Goal: Information Seeking & Learning: Learn about a topic

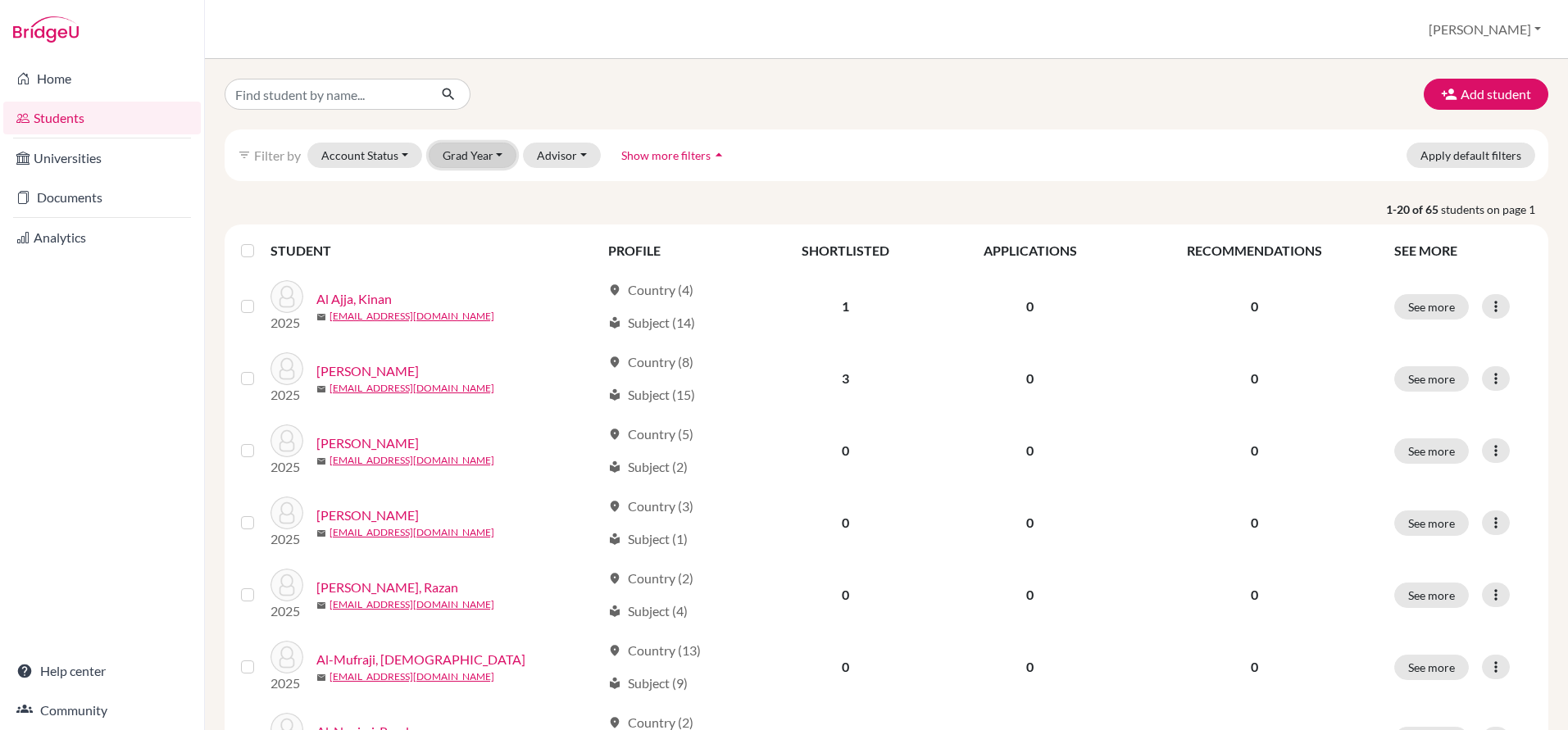
click at [495, 167] on button "Grad Year" at bounding box center [472, 154] width 88 height 25
click at [486, 184] on div "2026" at bounding box center [478, 190] width 58 height 20
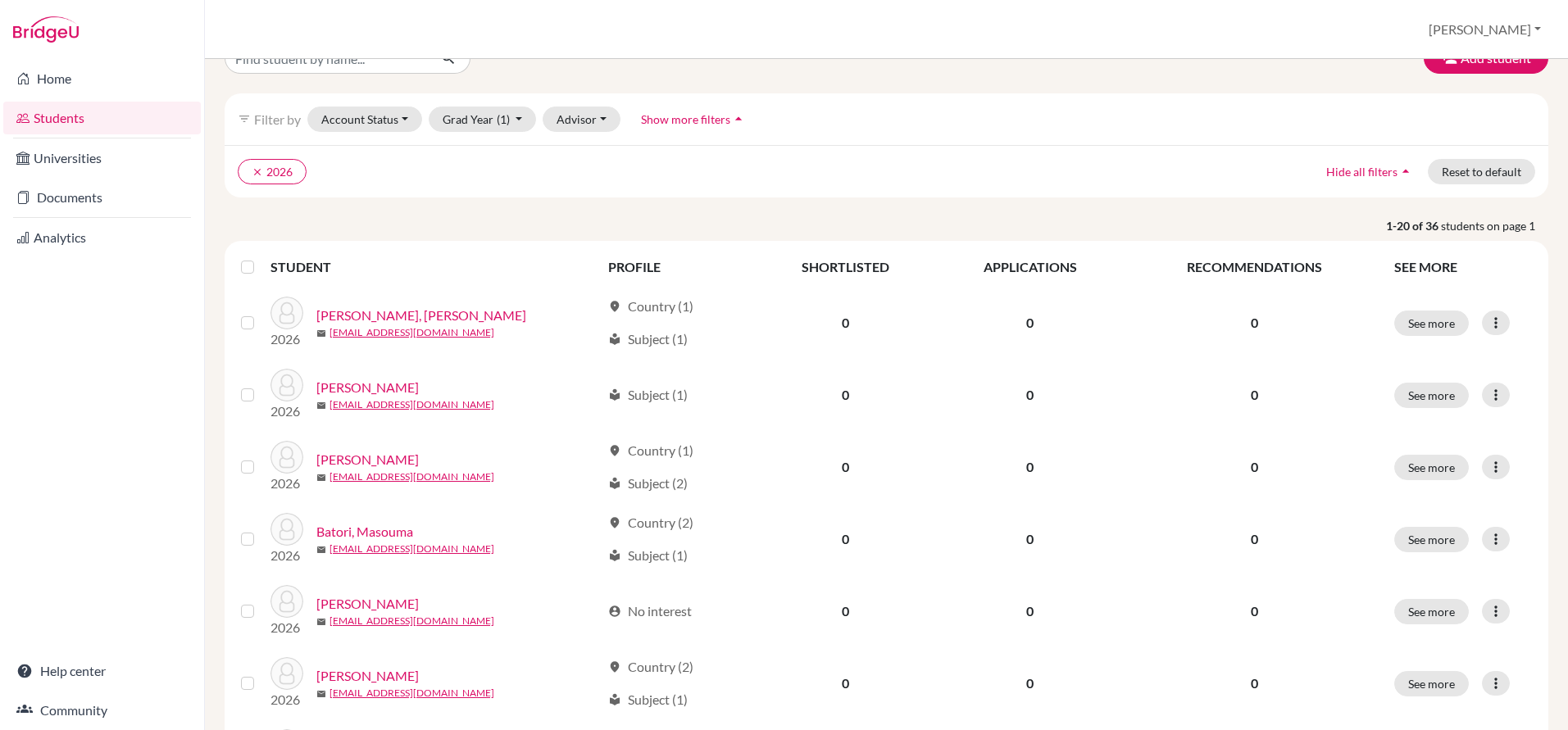
scroll to position [37, 0]
click at [249, 276] on th at bounding box center [250, 266] width 39 height 39
click at [261, 256] on label at bounding box center [261, 256] width 0 height 0
click at [0, 0] on input "checkbox" at bounding box center [0, 0] width 0 height 0
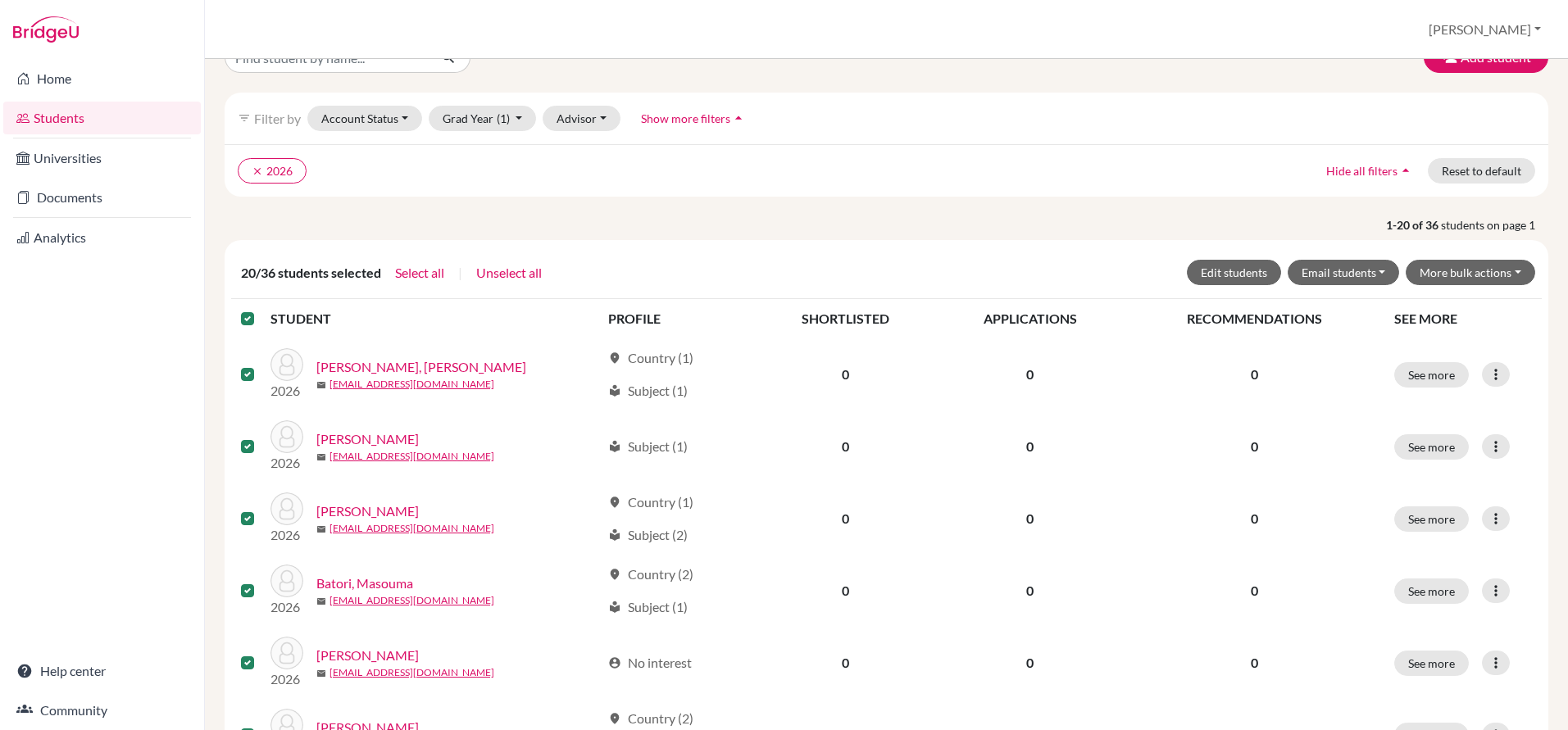
click at [261, 309] on label at bounding box center [261, 309] width 0 height 0
click at [0, 0] on input "checkbox" at bounding box center [0, 0] width 0 height 0
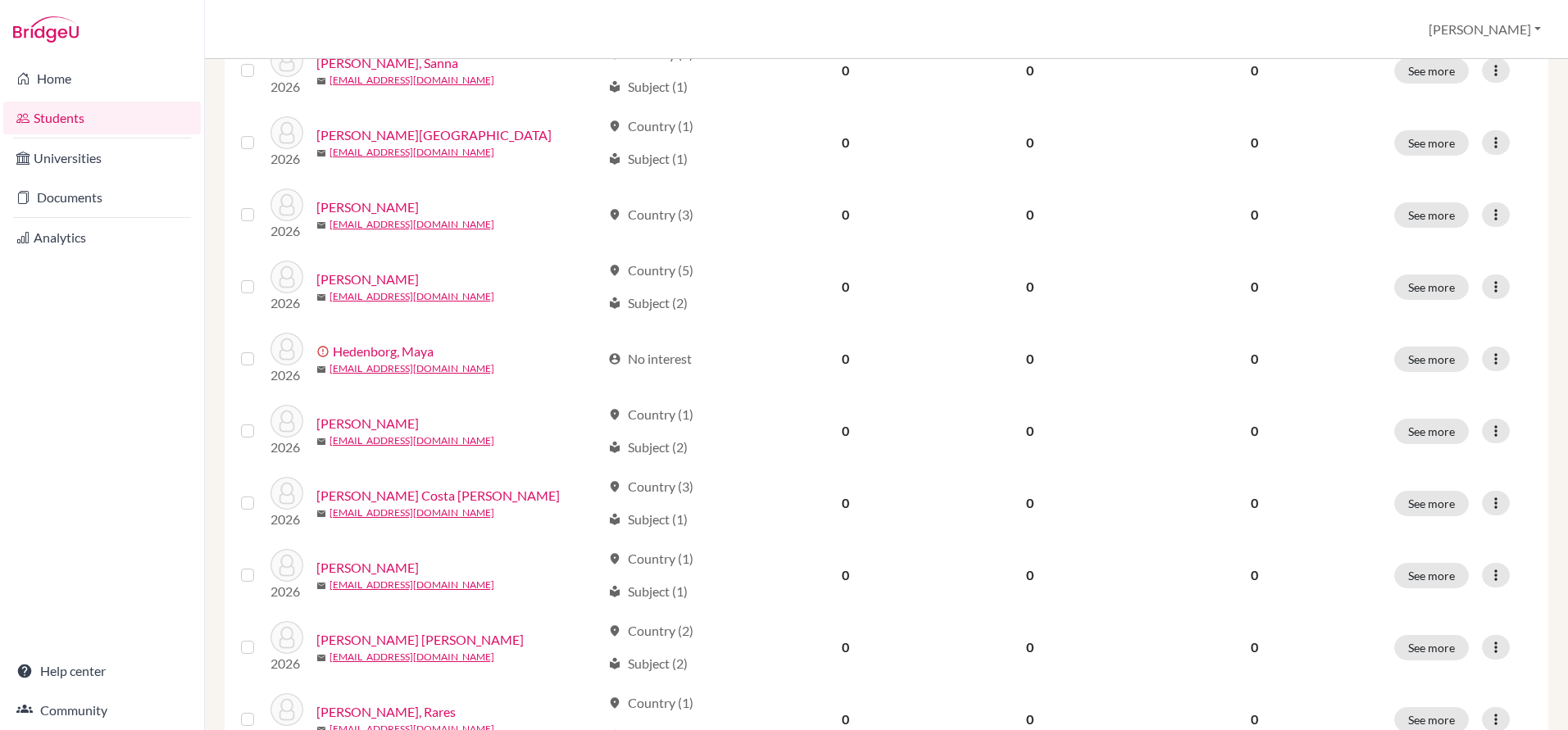
scroll to position [1144, 0]
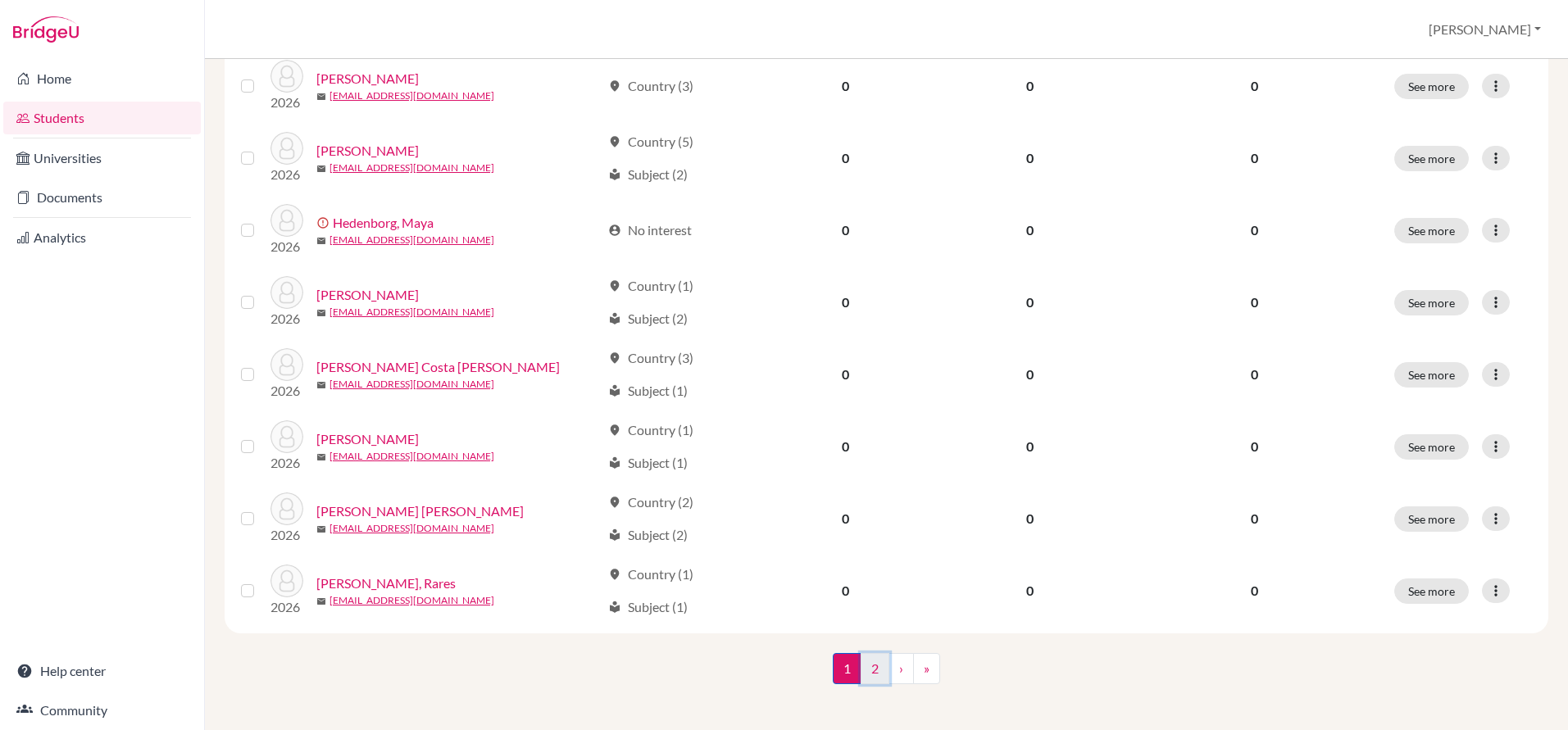
click at [867, 657] on link "2" at bounding box center [874, 669] width 29 height 31
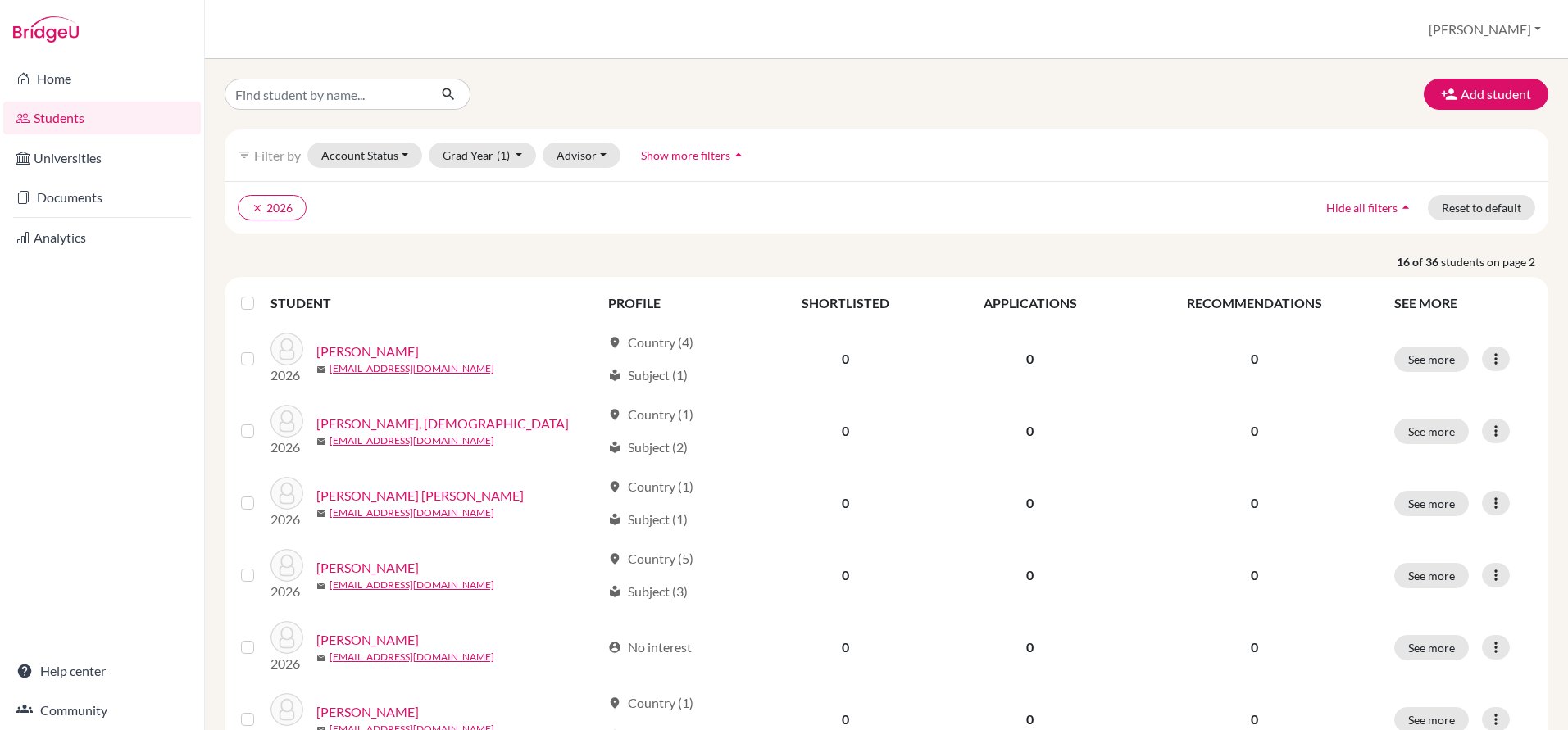
click at [255, 309] on div at bounding box center [250, 303] width 20 height 20
click at [261, 293] on label at bounding box center [261, 293] width 0 height 0
click at [0, 0] on input "checkbox" at bounding box center [0, 0] width 0 height 0
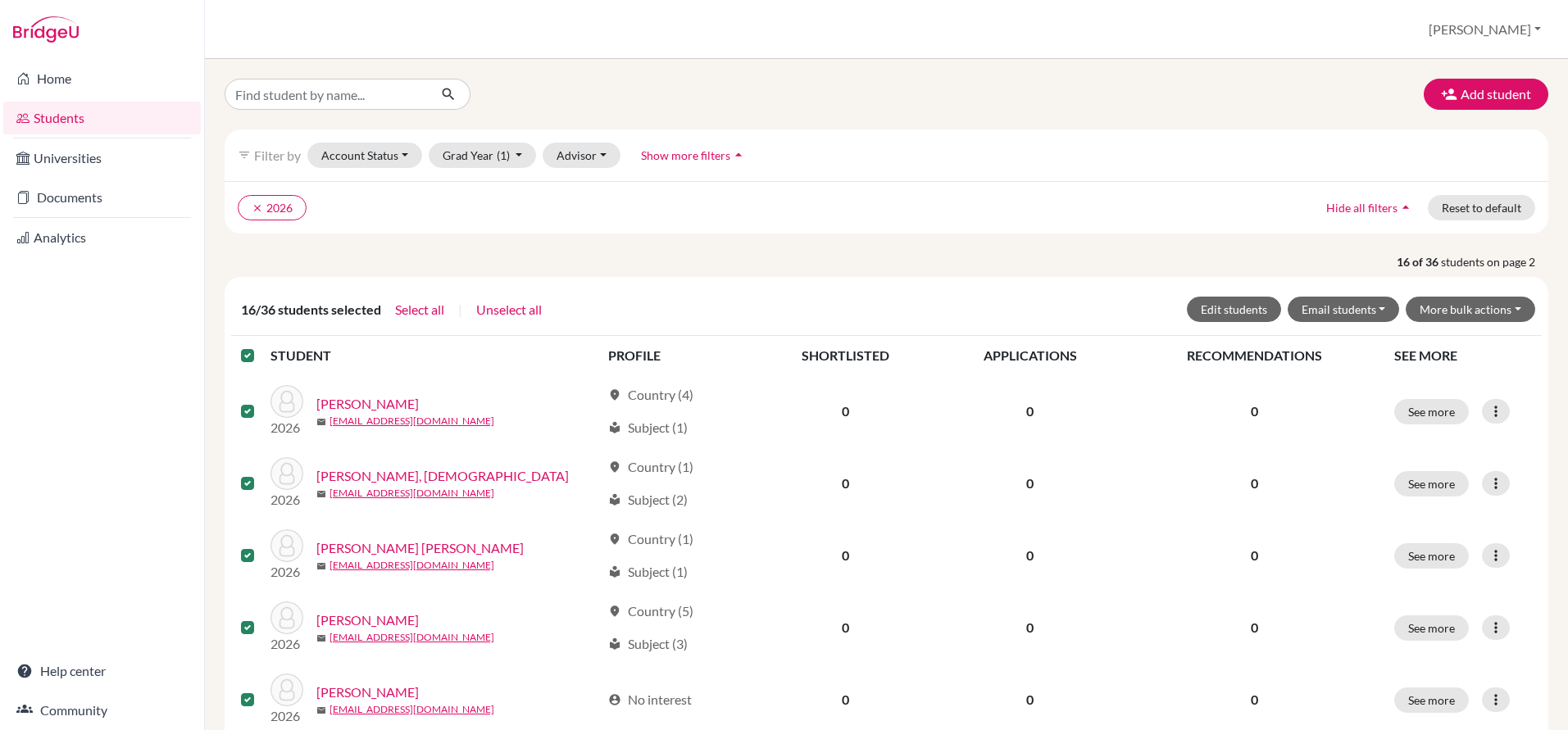
click at [261, 345] on label at bounding box center [261, 345] width 0 height 0
click at [0, 0] on input "checkbox" at bounding box center [0, 0] width 0 height 0
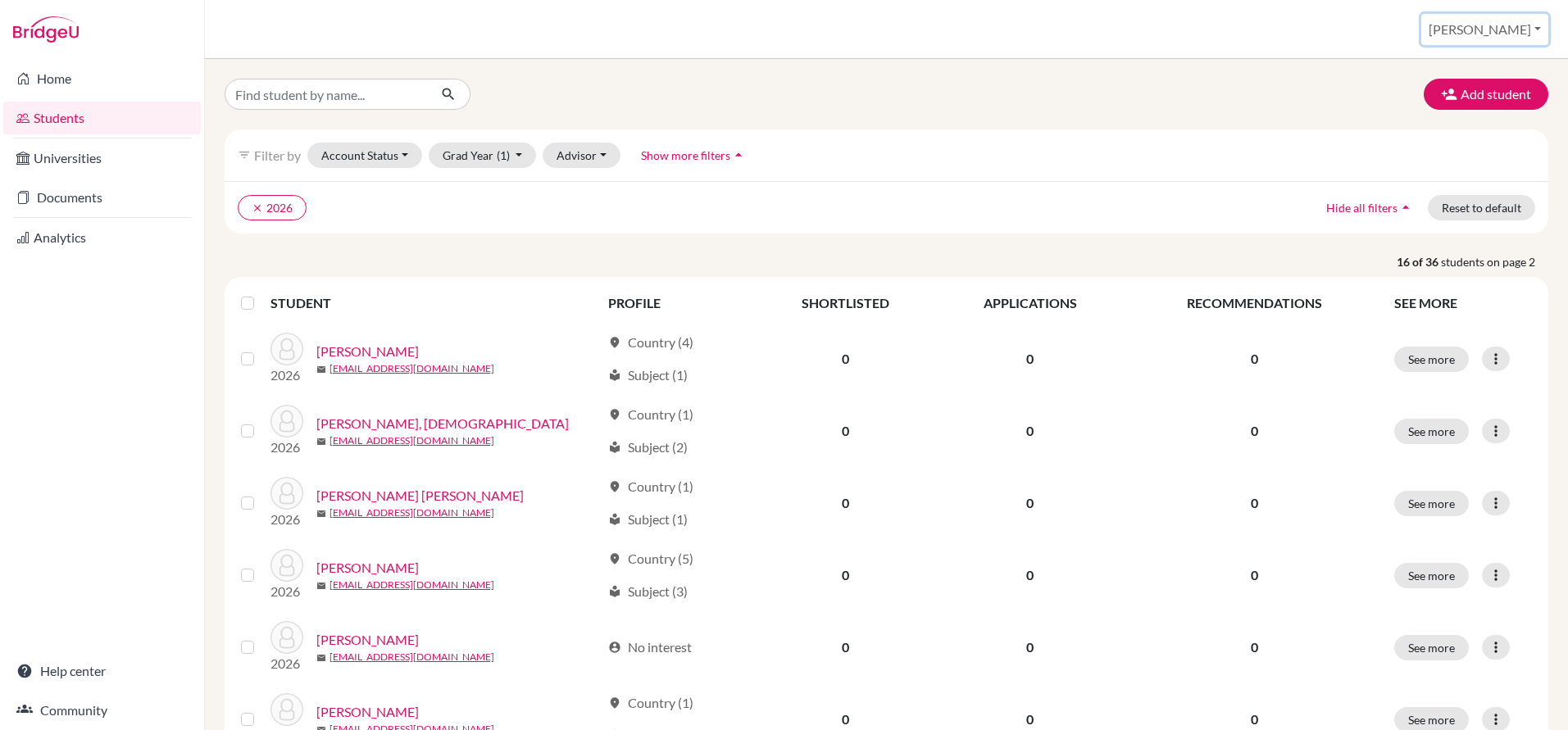
click at [1508, 32] on button "[PERSON_NAME]" at bounding box center [1485, 30] width 127 height 31
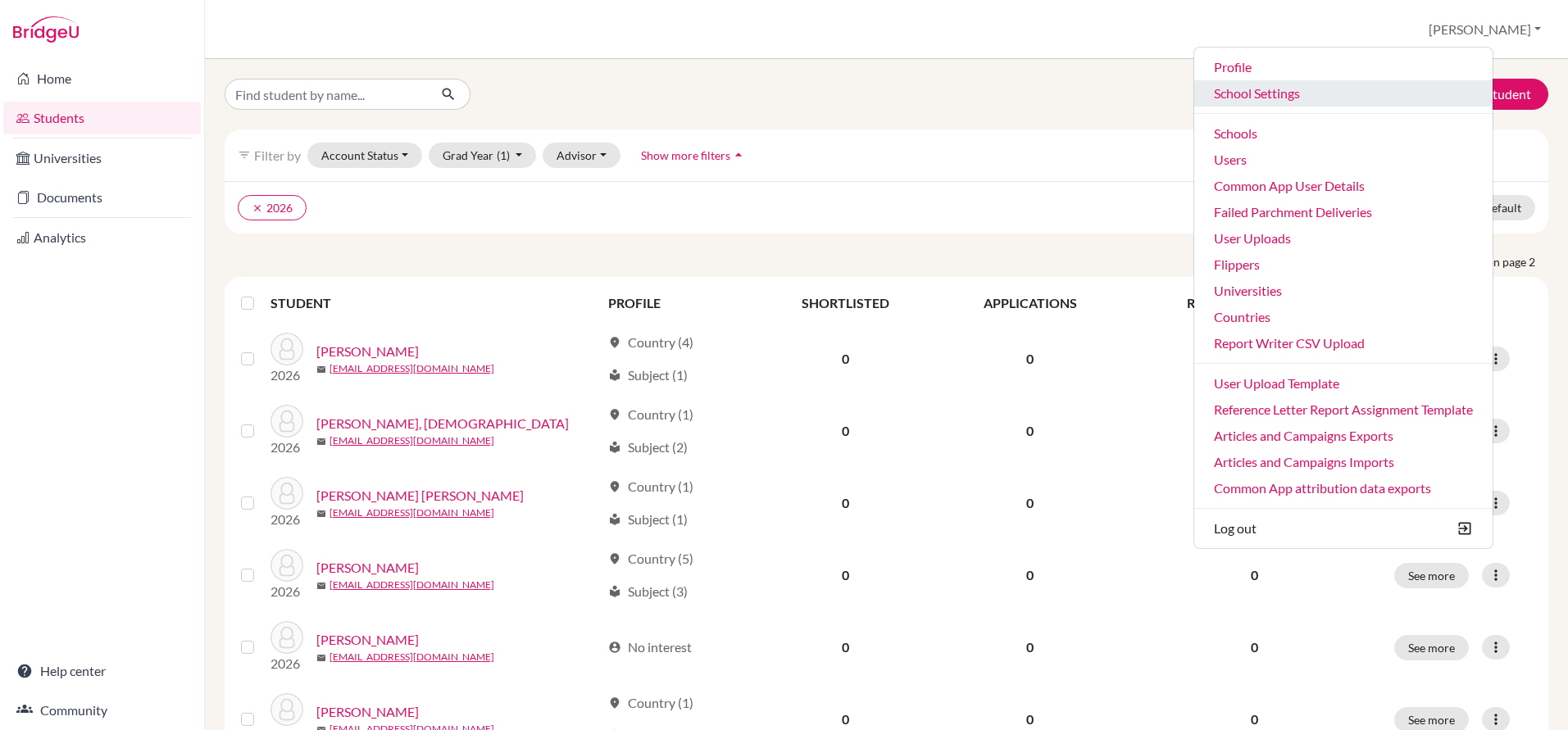
click at [1308, 95] on link "School Settings" at bounding box center [1344, 93] width 298 height 26
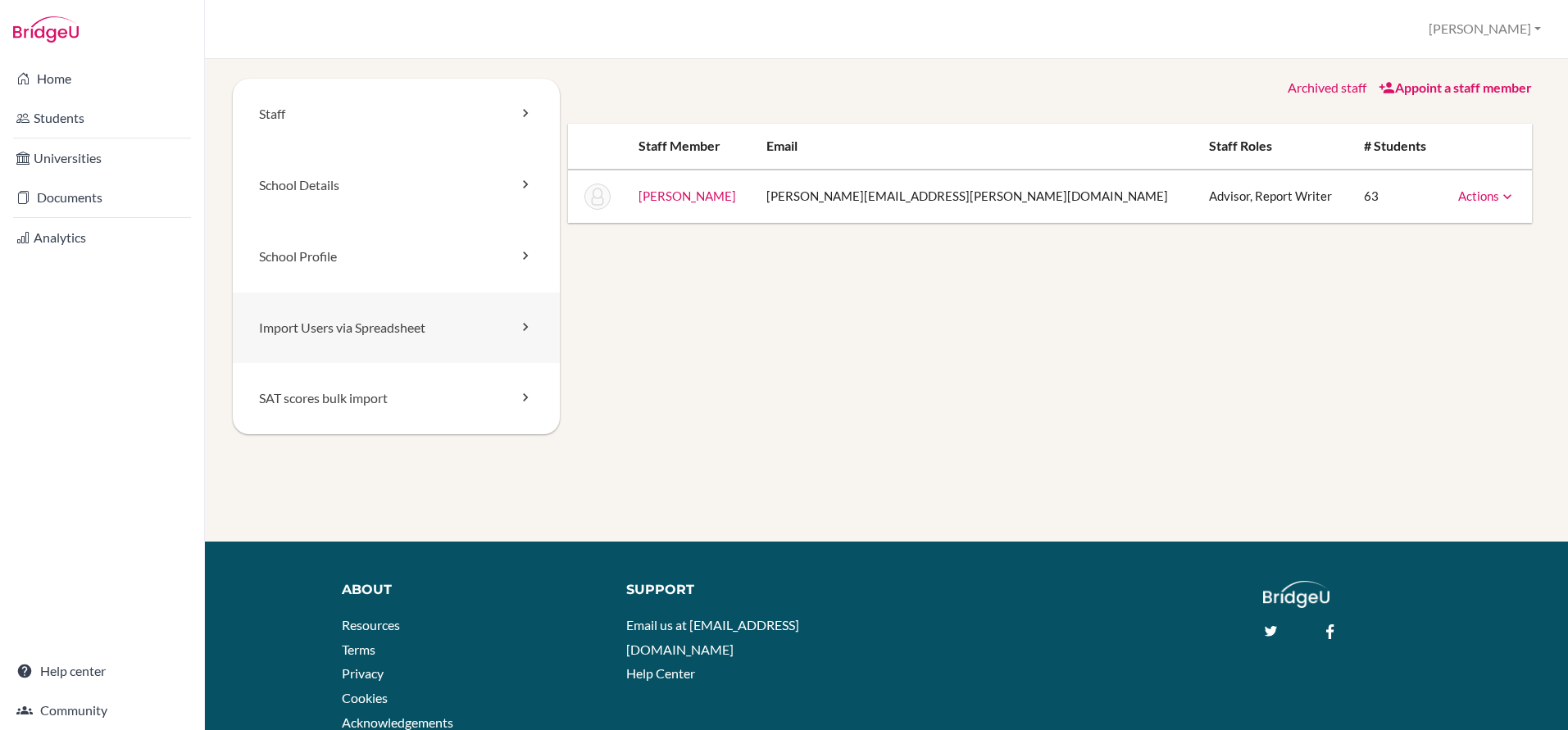
click at [299, 324] on link "Import Users via Spreadsheet" at bounding box center [396, 328] width 327 height 72
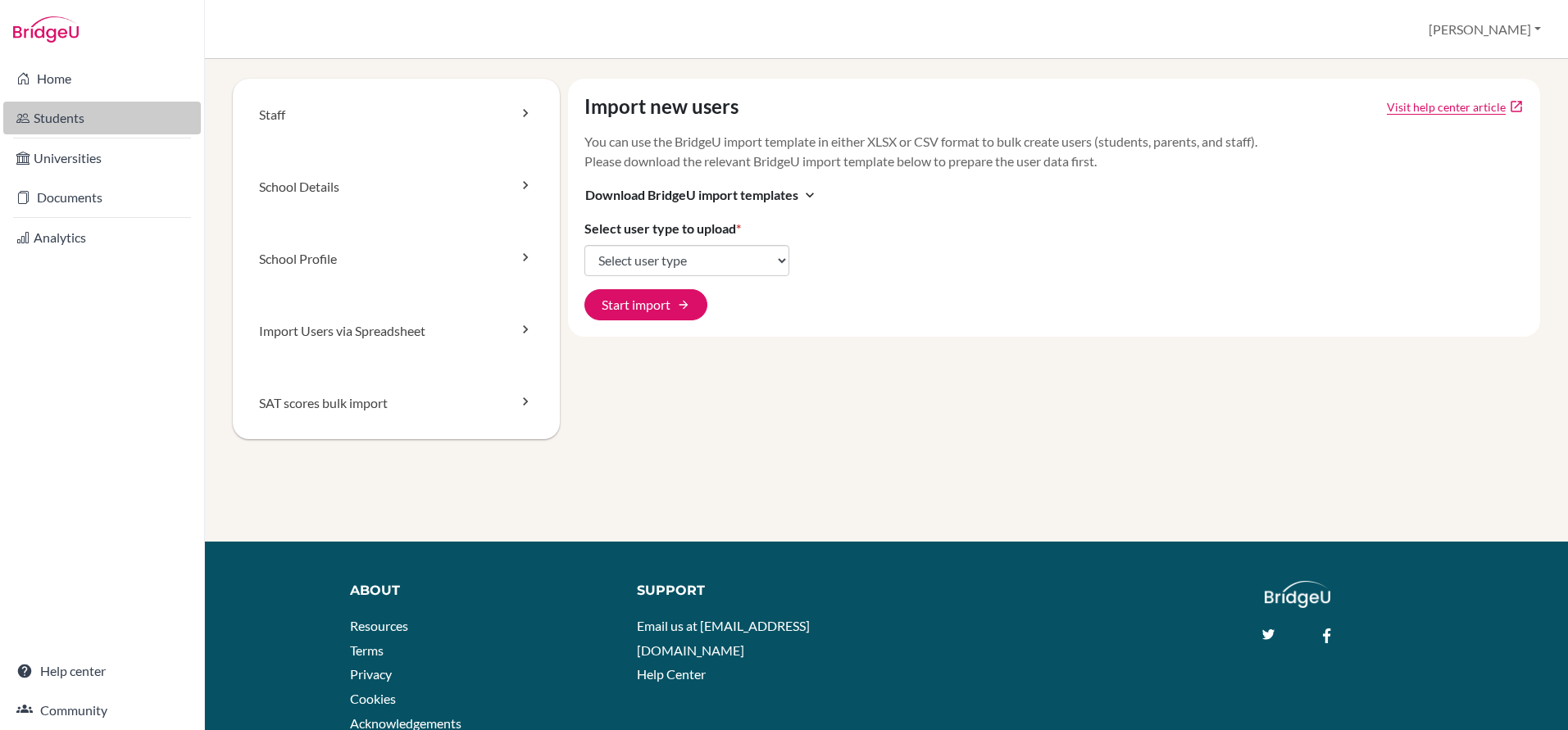
click at [60, 130] on link "Students" at bounding box center [102, 118] width 197 height 33
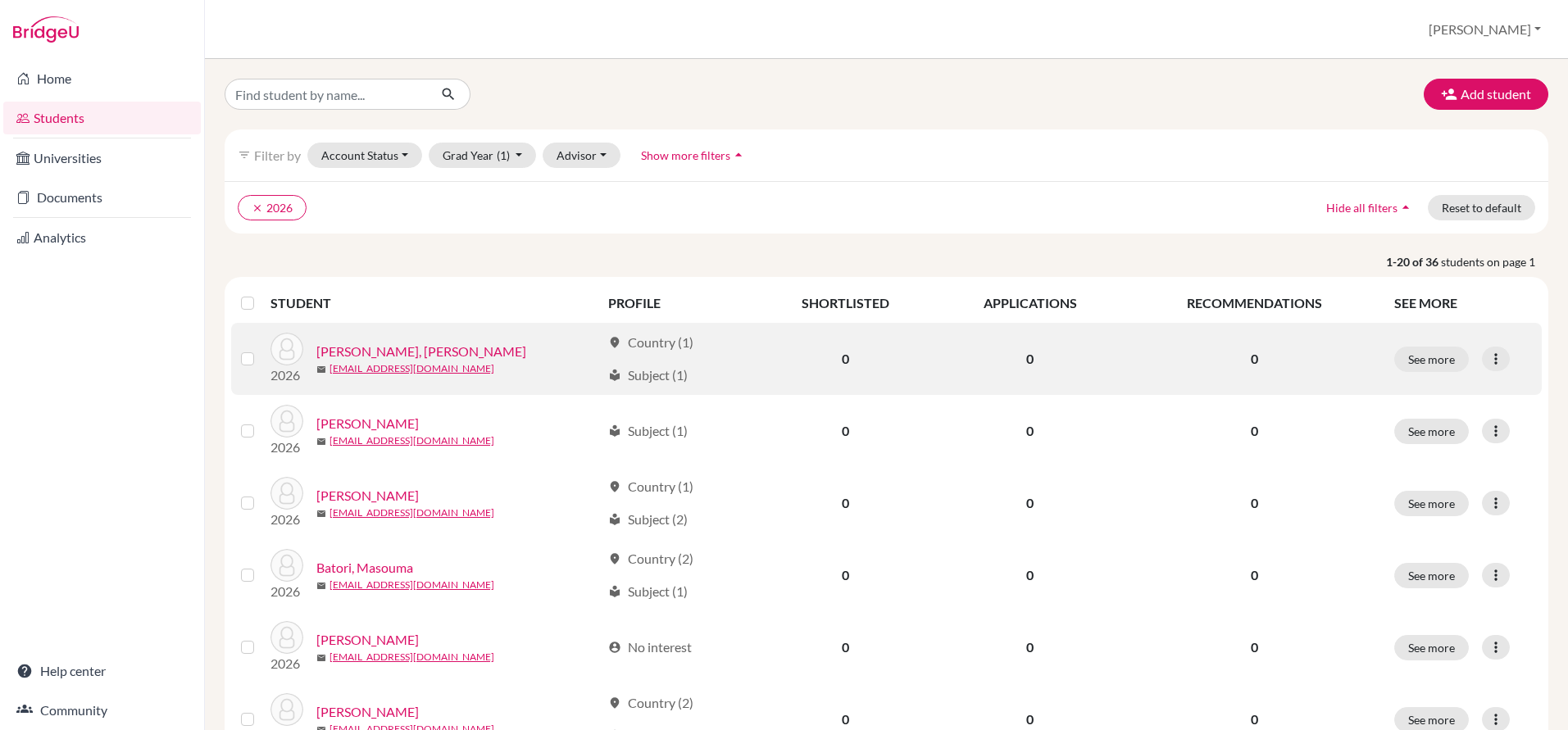
click at [414, 349] on link "[PERSON_NAME], [PERSON_NAME]" at bounding box center [421, 351] width 209 height 20
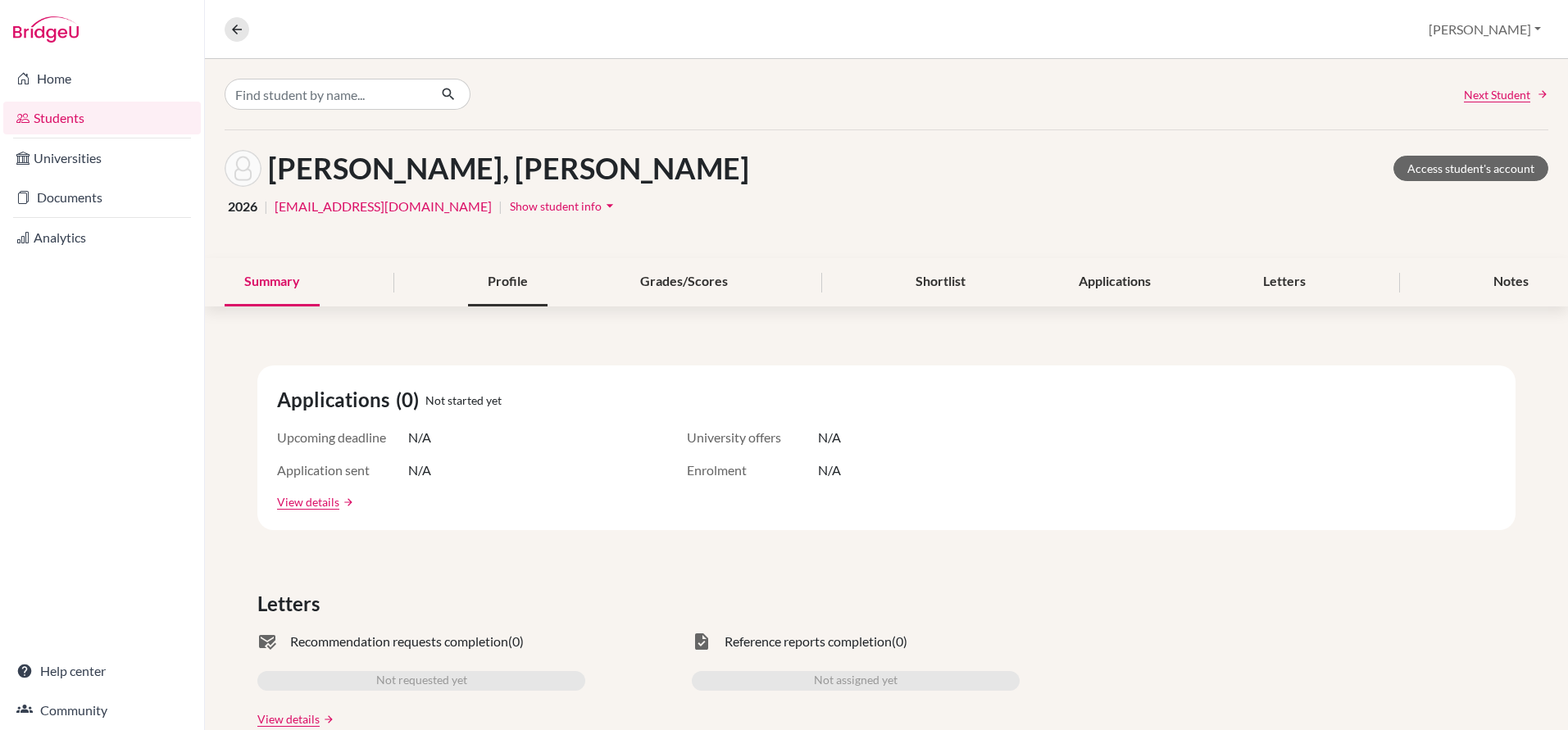
click at [510, 274] on div "Profile" at bounding box center [507, 282] width 79 height 48
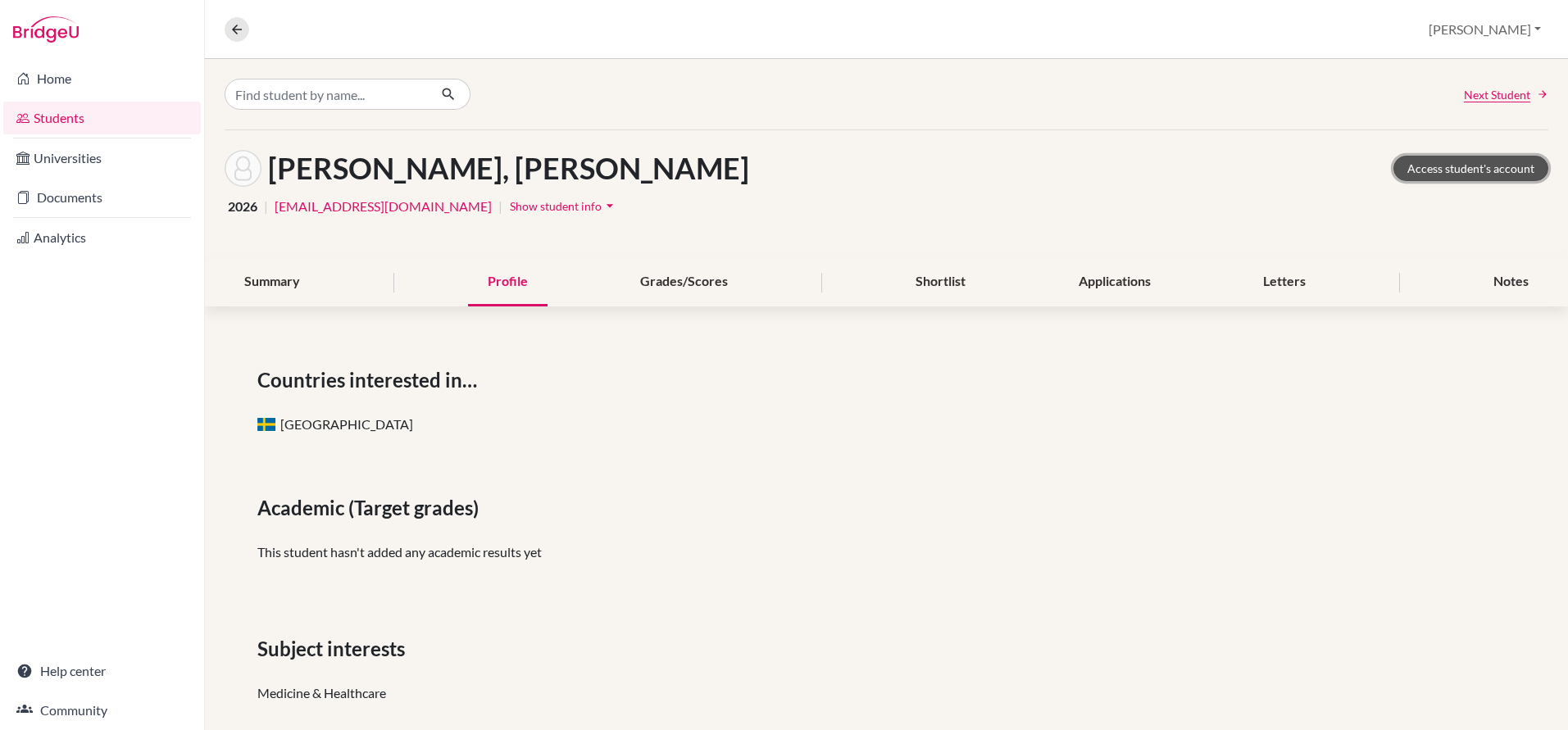
click at [1459, 162] on link "Access student's account" at bounding box center [1471, 167] width 155 height 25
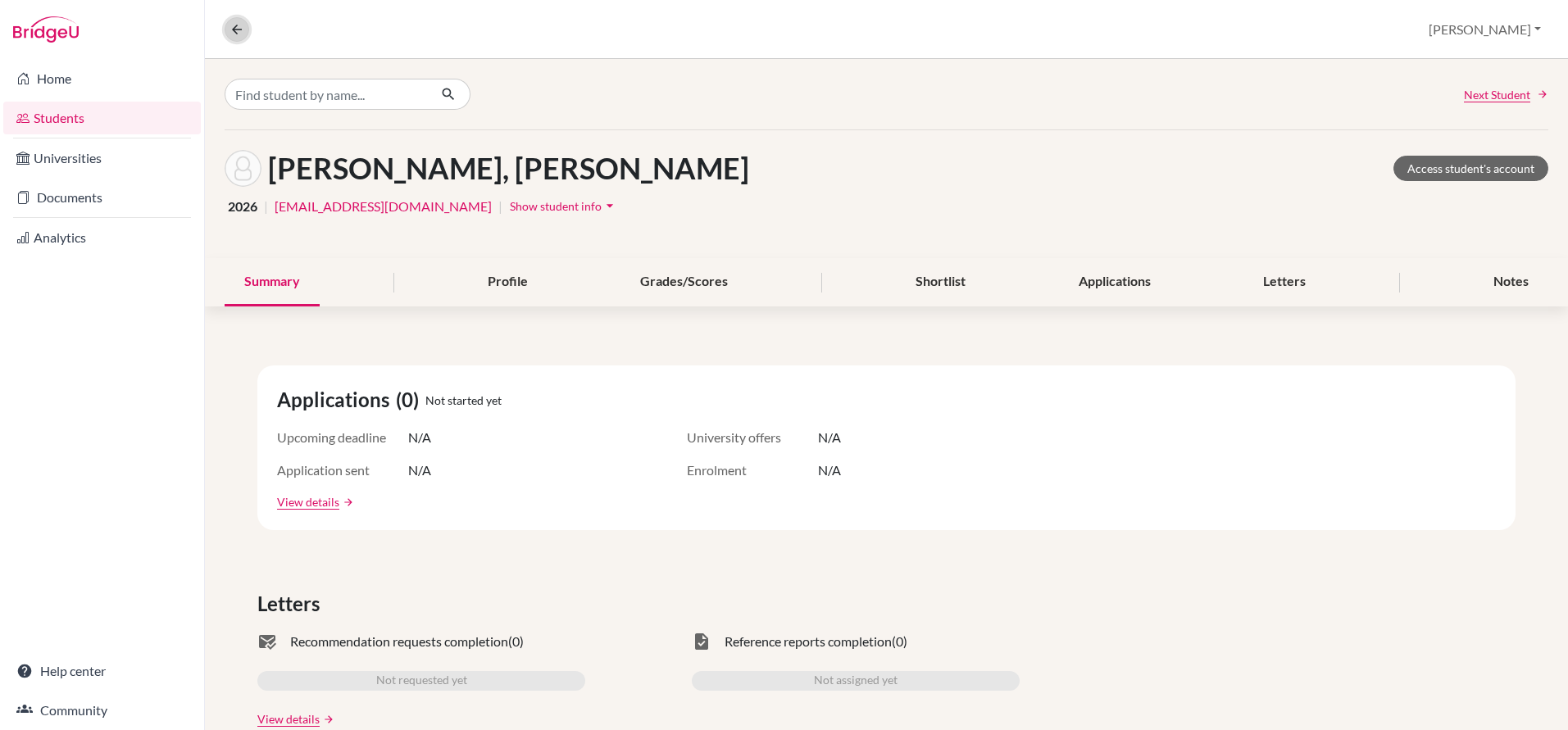
click at [230, 31] on icon at bounding box center [236, 29] width 15 height 15
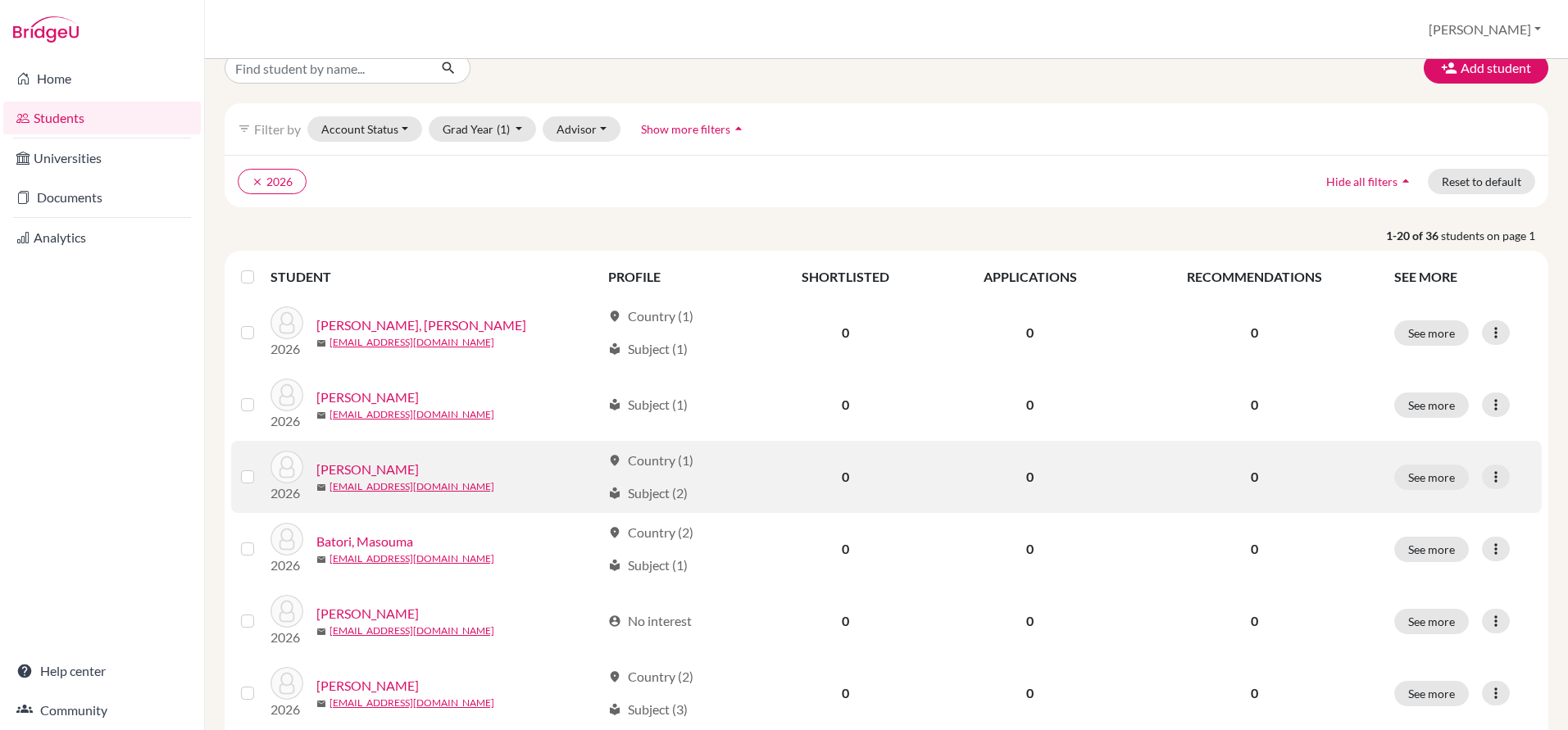
scroll to position [34, 0]
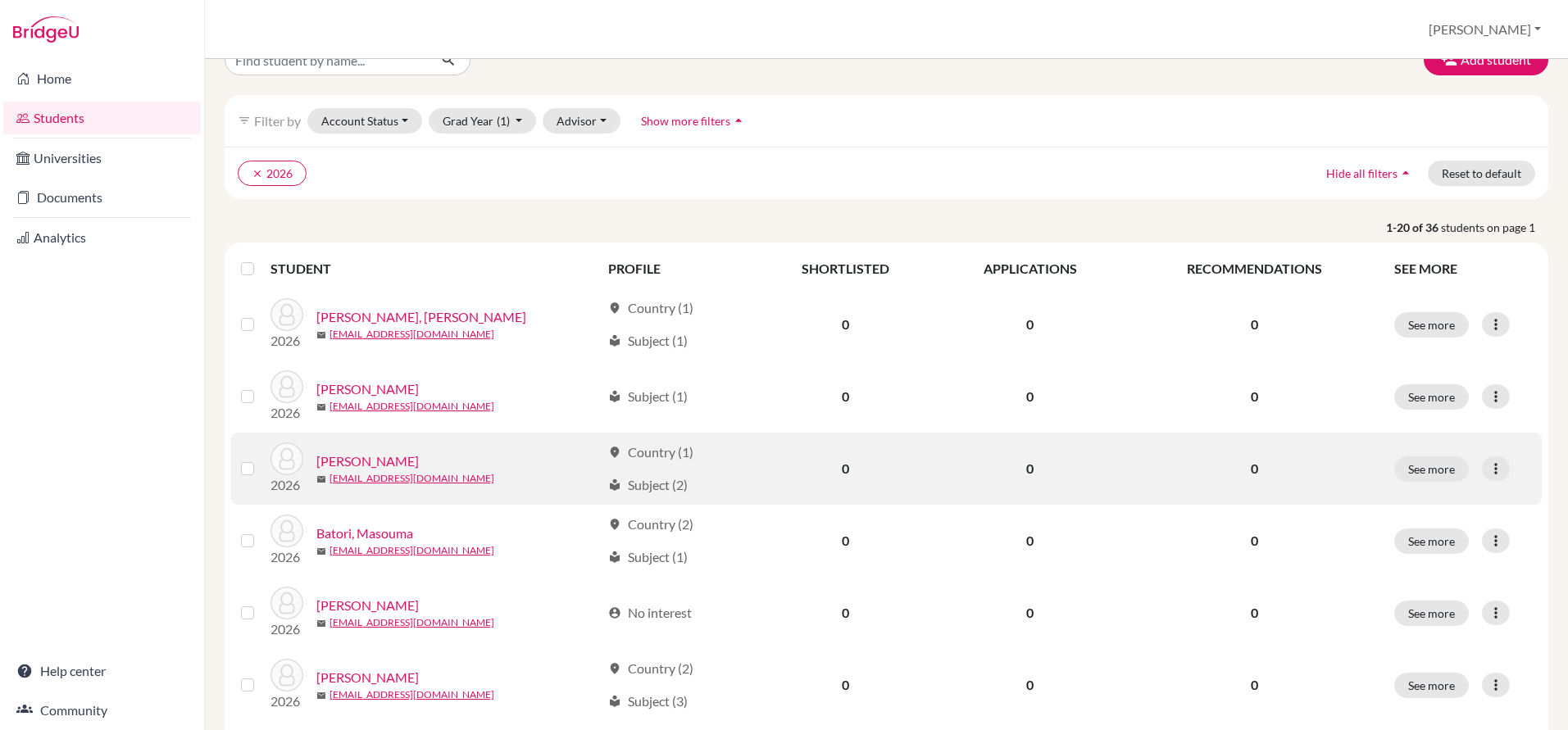
click at [359, 455] on link "[PERSON_NAME]" at bounding box center [367, 461] width 102 height 20
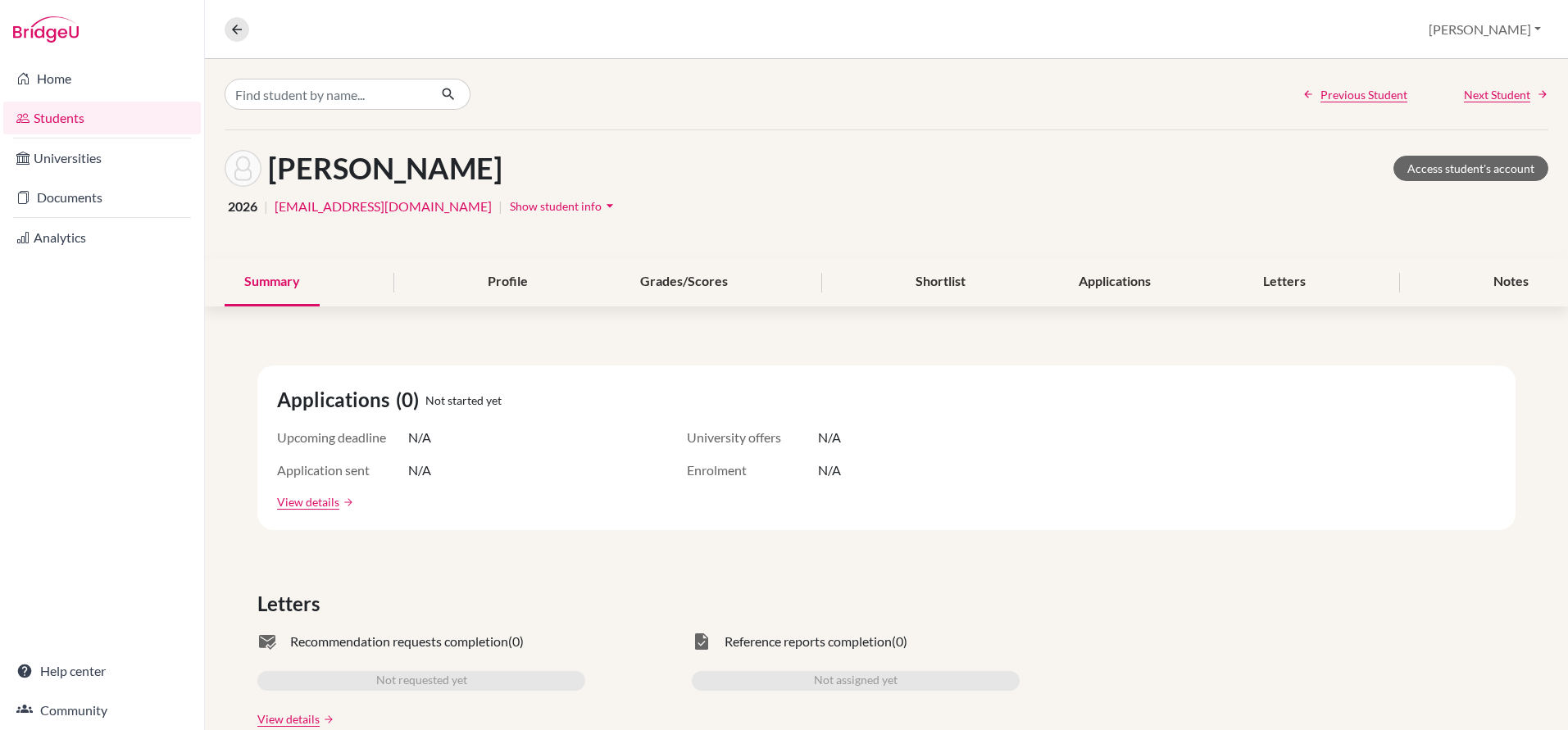
click at [1502, 186] on div "Amla, Hadi Access student's account" at bounding box center [886, 168] width 1324 height 37
click at [1495, 167] on link "Access student's account" at bounding box center [1471, 167] width 155 height 25
click at [67, 115] on link "Students" at bounding box center [102, 118] width 197 height 33
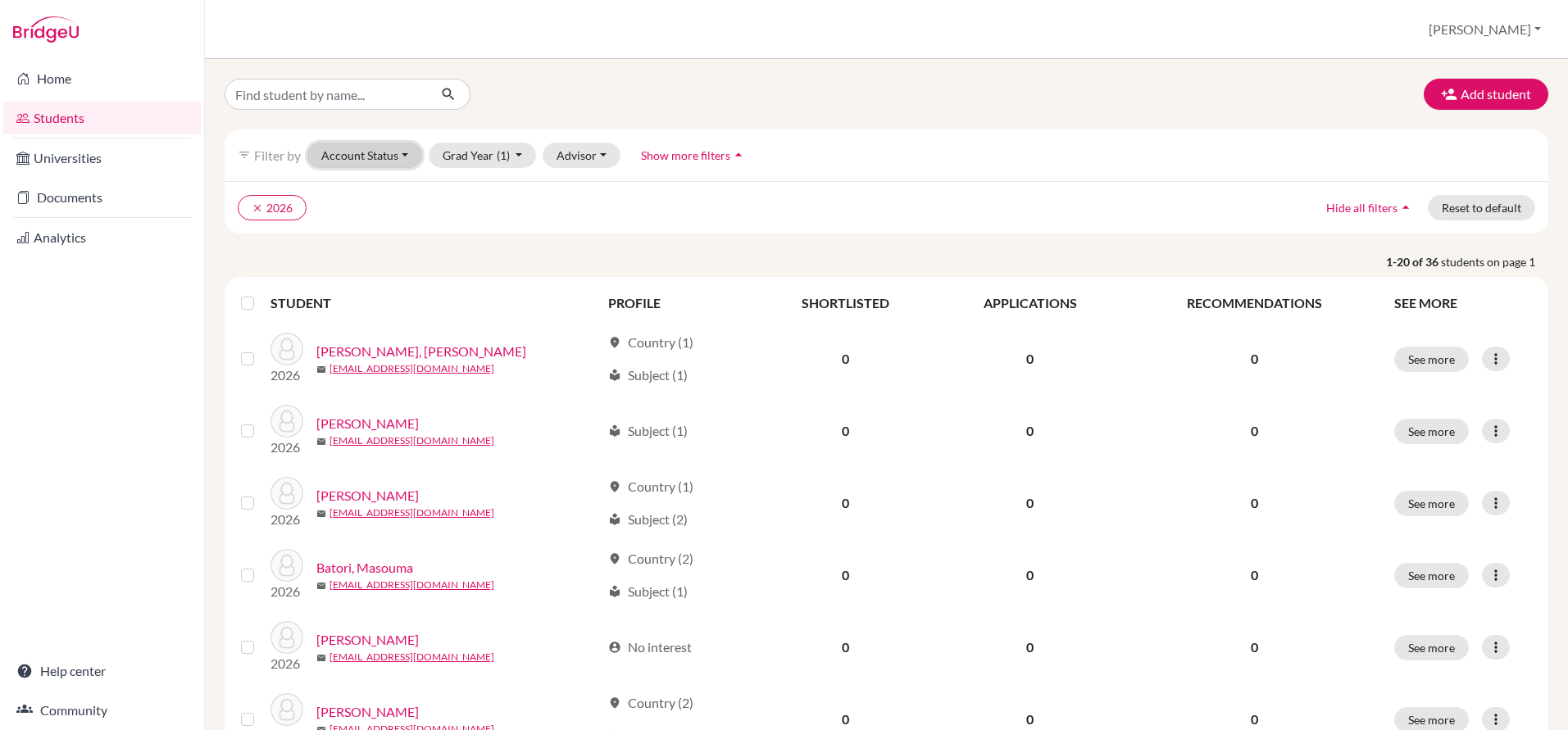
click at [385, 153] on button "Account Status" at bounding box center [365, 154] width 115 height 25
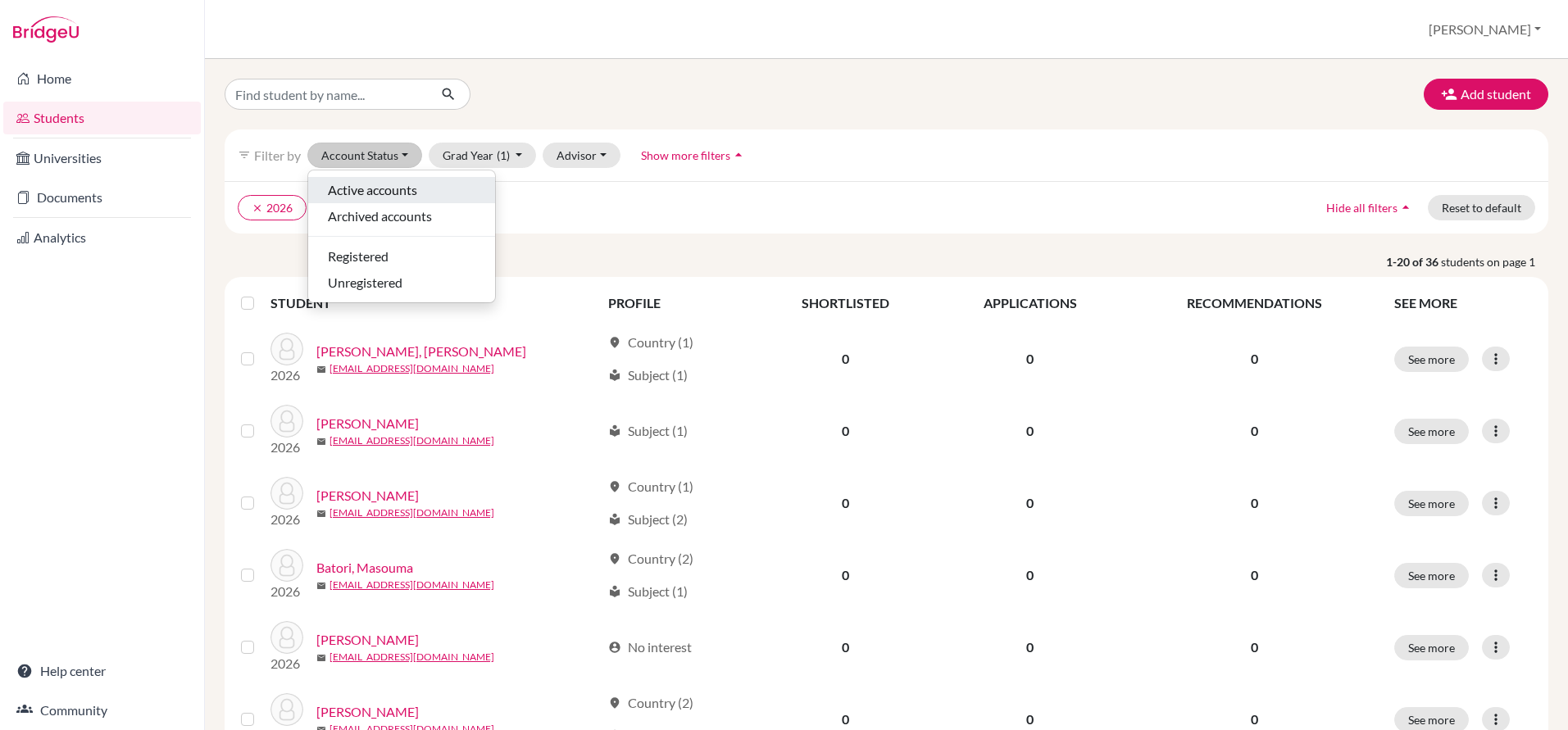
click at [386, 191] on span "Active accounts" at bounding box center [373, 190] width 89 height 20
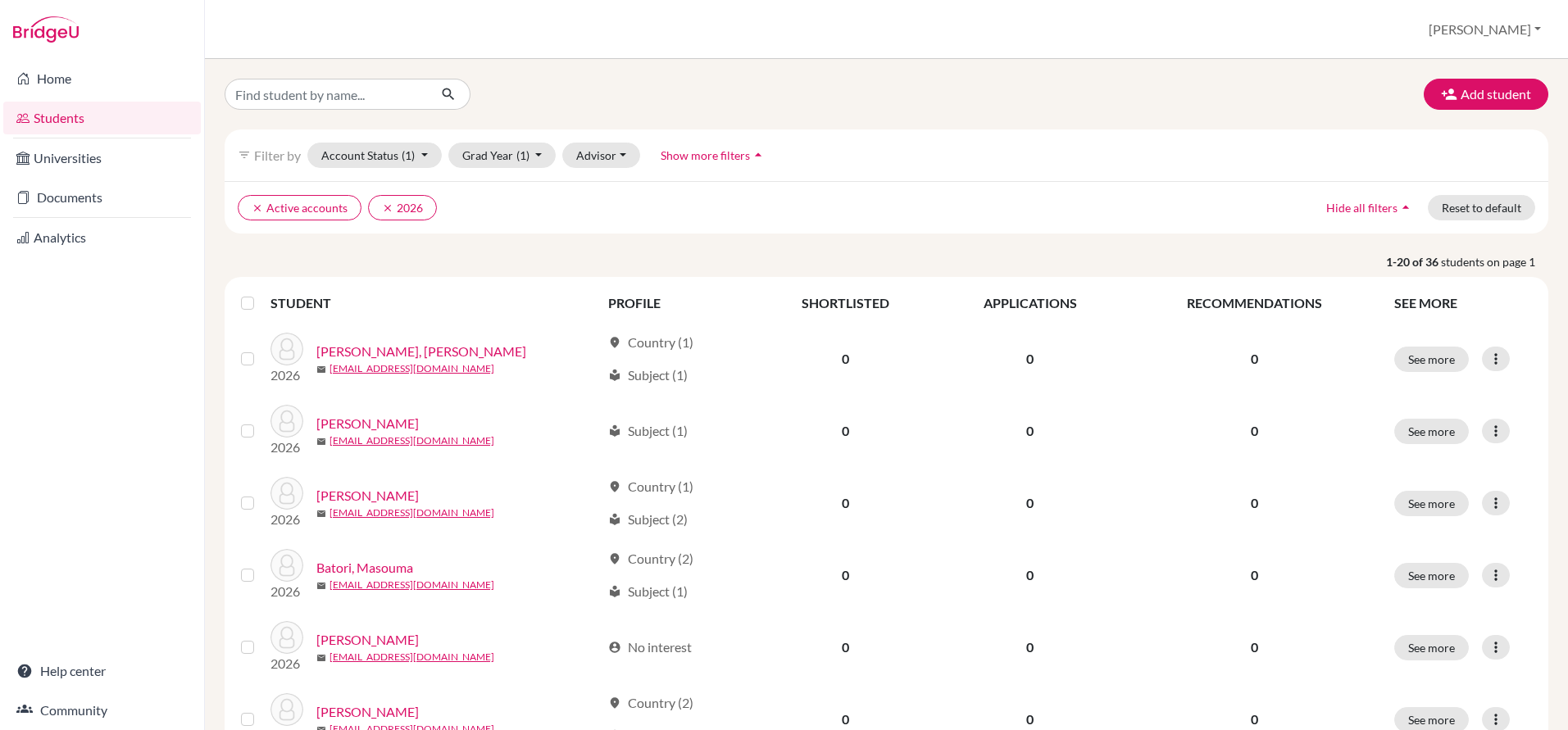
click at [261, 293] on label at bounding box center [261, 293] width 0 height 0
click at [0, 0] on input "checkbox" at bounding box center [0, 0] width 0 height 0
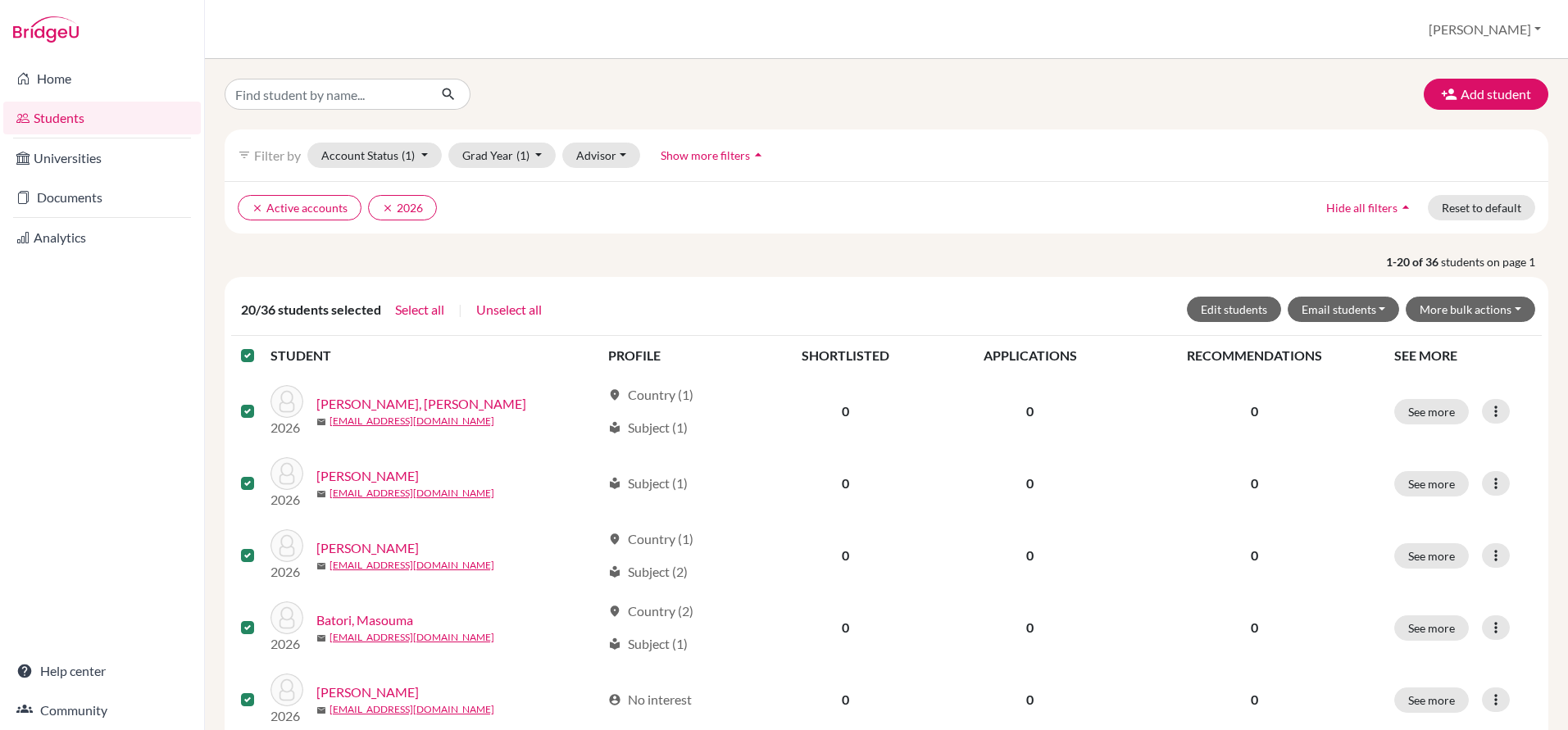
click at [261, 345] on label at bounding box center [261, 345] width 0 height 0
click at [0, 0] on input "checkbox" at bounding box center [0, 0] width 0 height 0
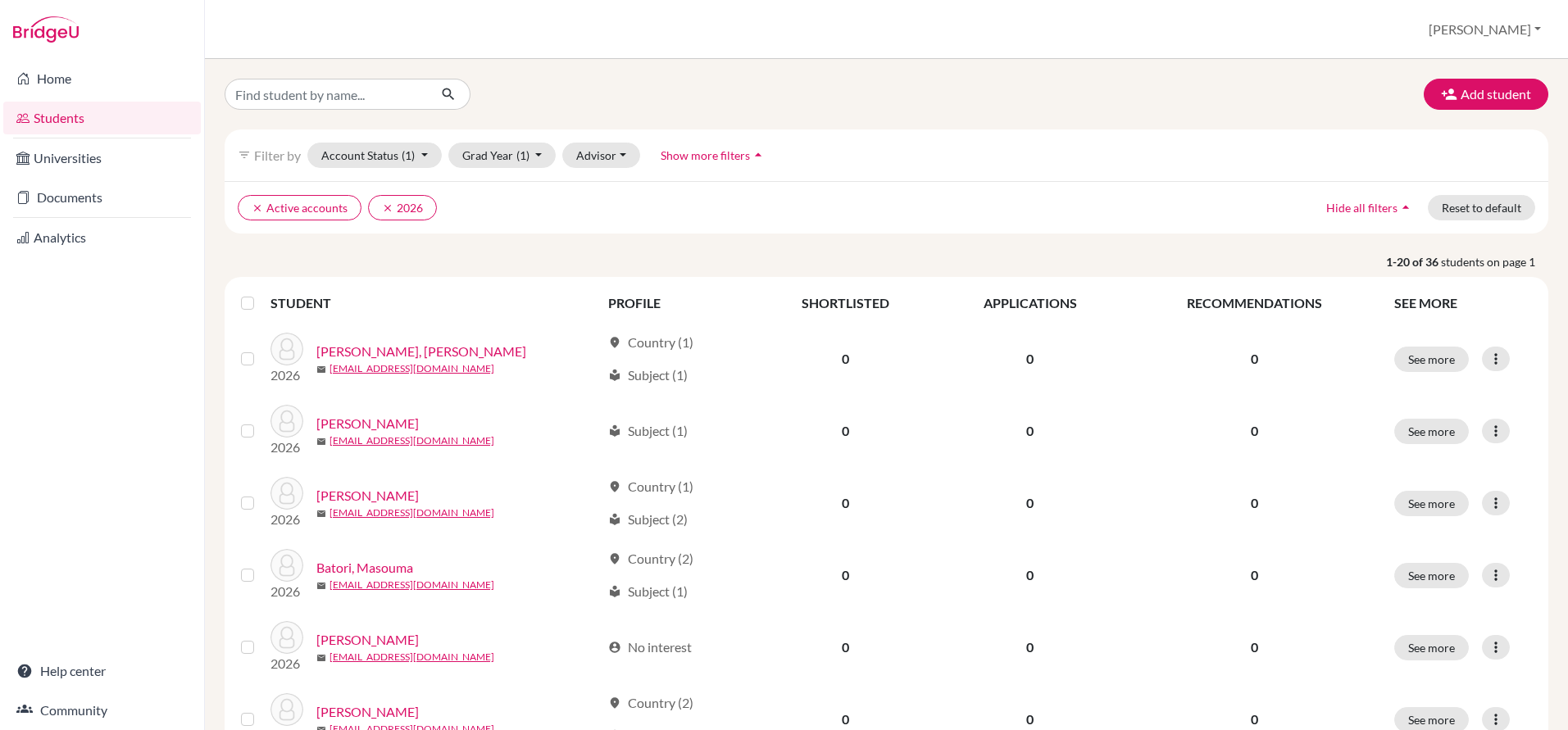
click at [261, 293] on label at bounding box center [261, 293] width 0 height 0
click at [0, 0] on input "checkbox" at bounding box center [0, 0] width 0 height 0
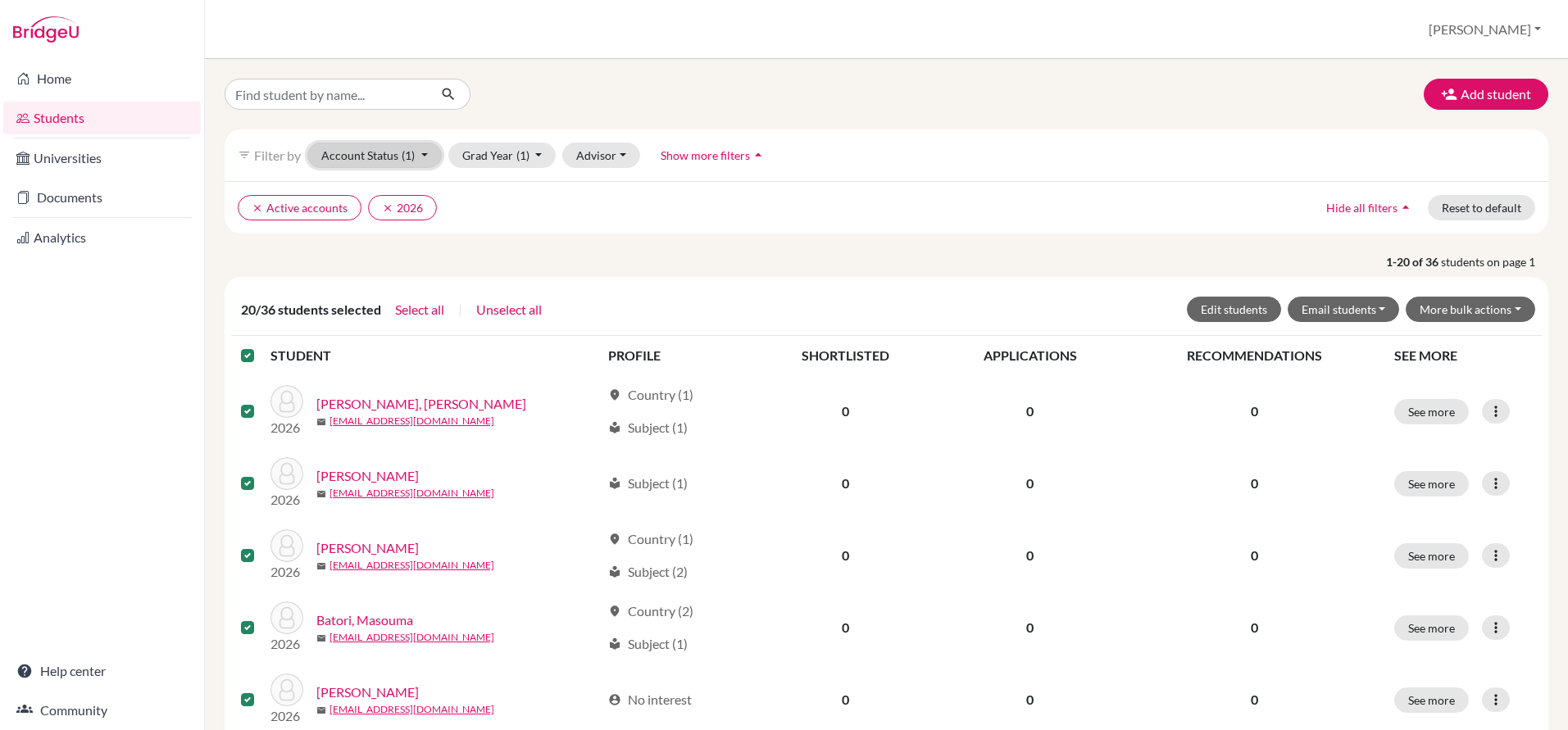
click at [406, 145] on button "Account Status (1)" at bounding box center [374, 154] width 134 height 25
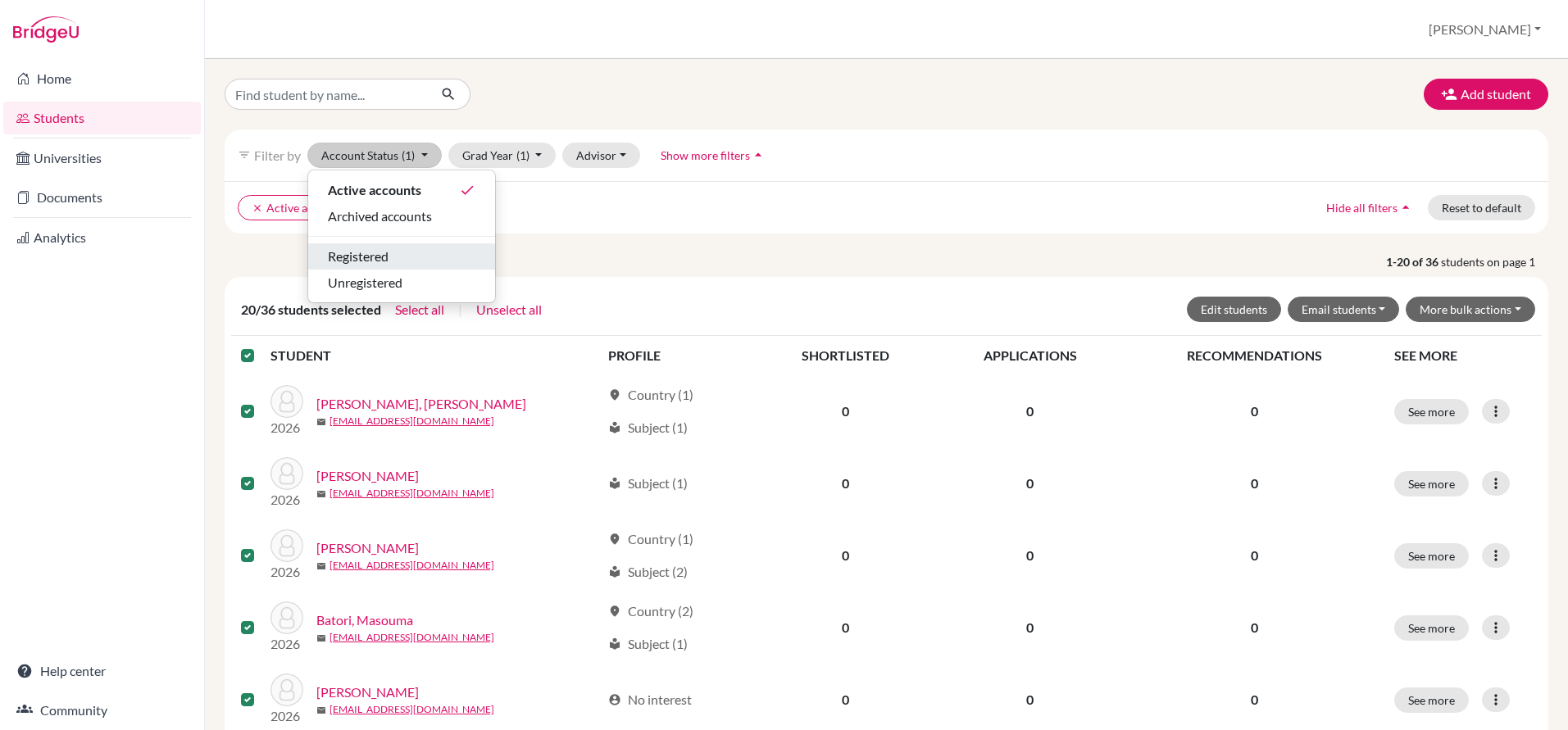
click at [366, 252] on span "Registered" at bounding box center [359, 256] width 61 height 20
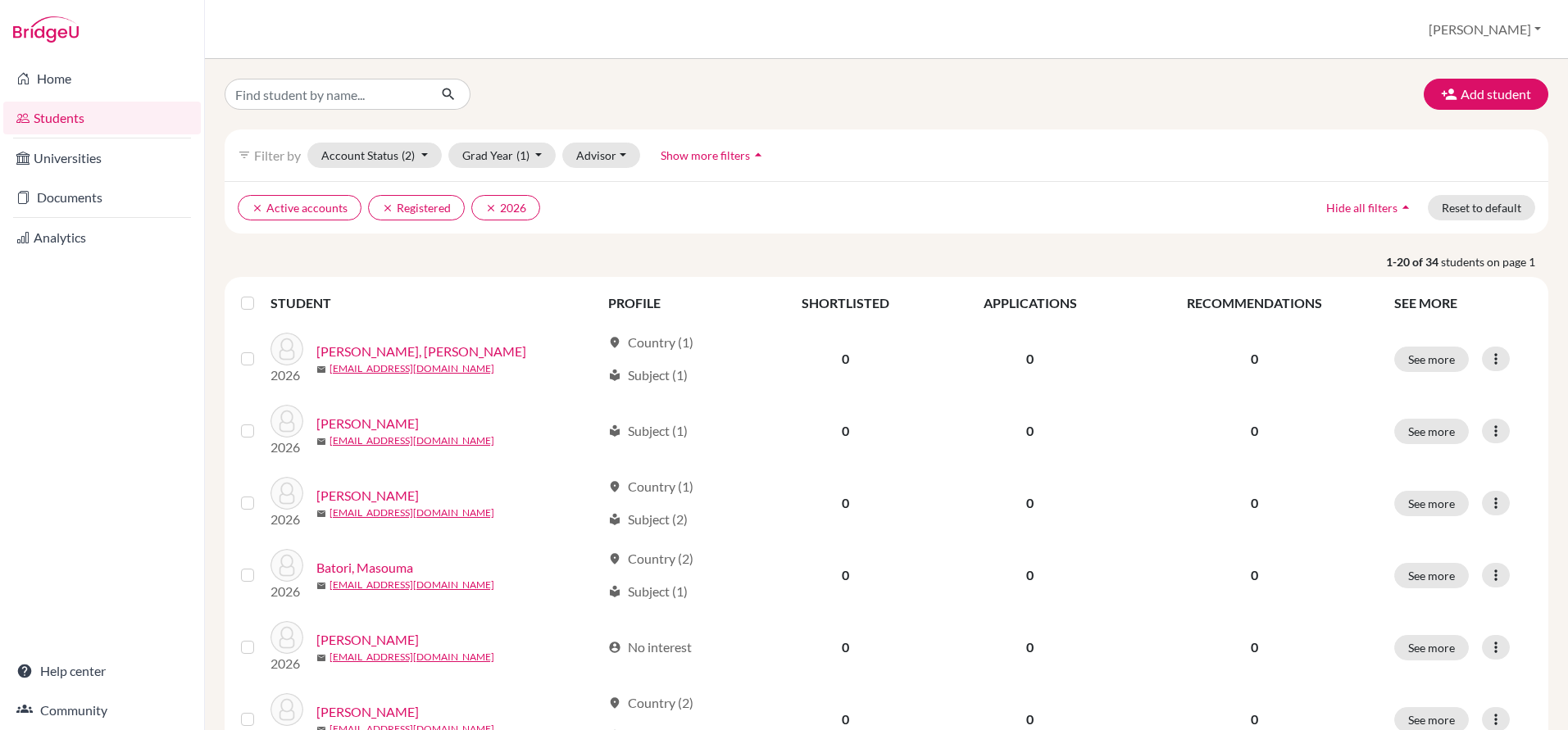
click at [261, 293] on label at bounding box center [261, 293] width 0 height 0
click at [0, 0] on input "checkbox" at bounding box center [0, 0] width 0 height 0
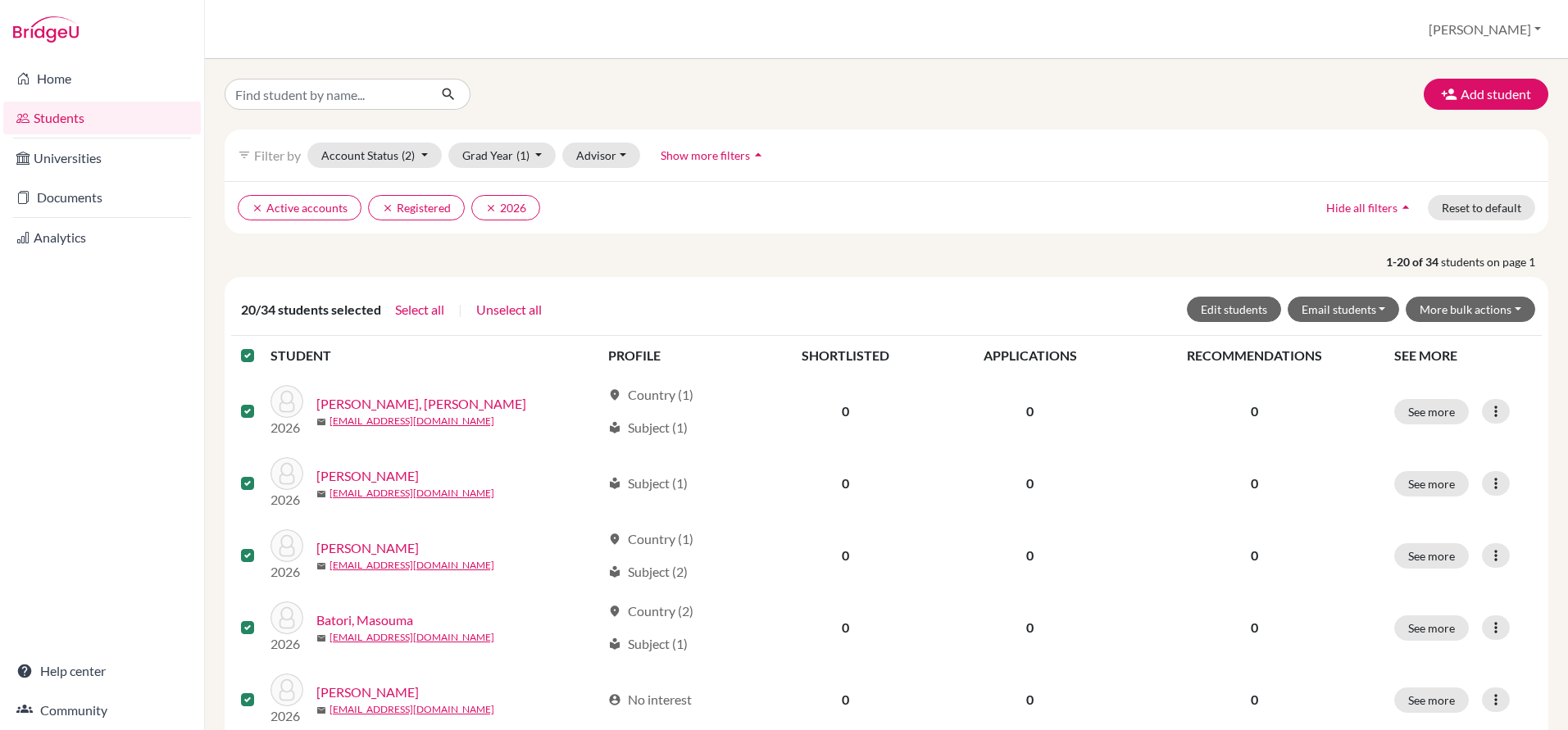
click at [261, 345] on label at bounding box center [261, 345] width 0 height 0
click at [0, 0] on input "checkbox" at bounding box center [0, 0] width 0 height 0
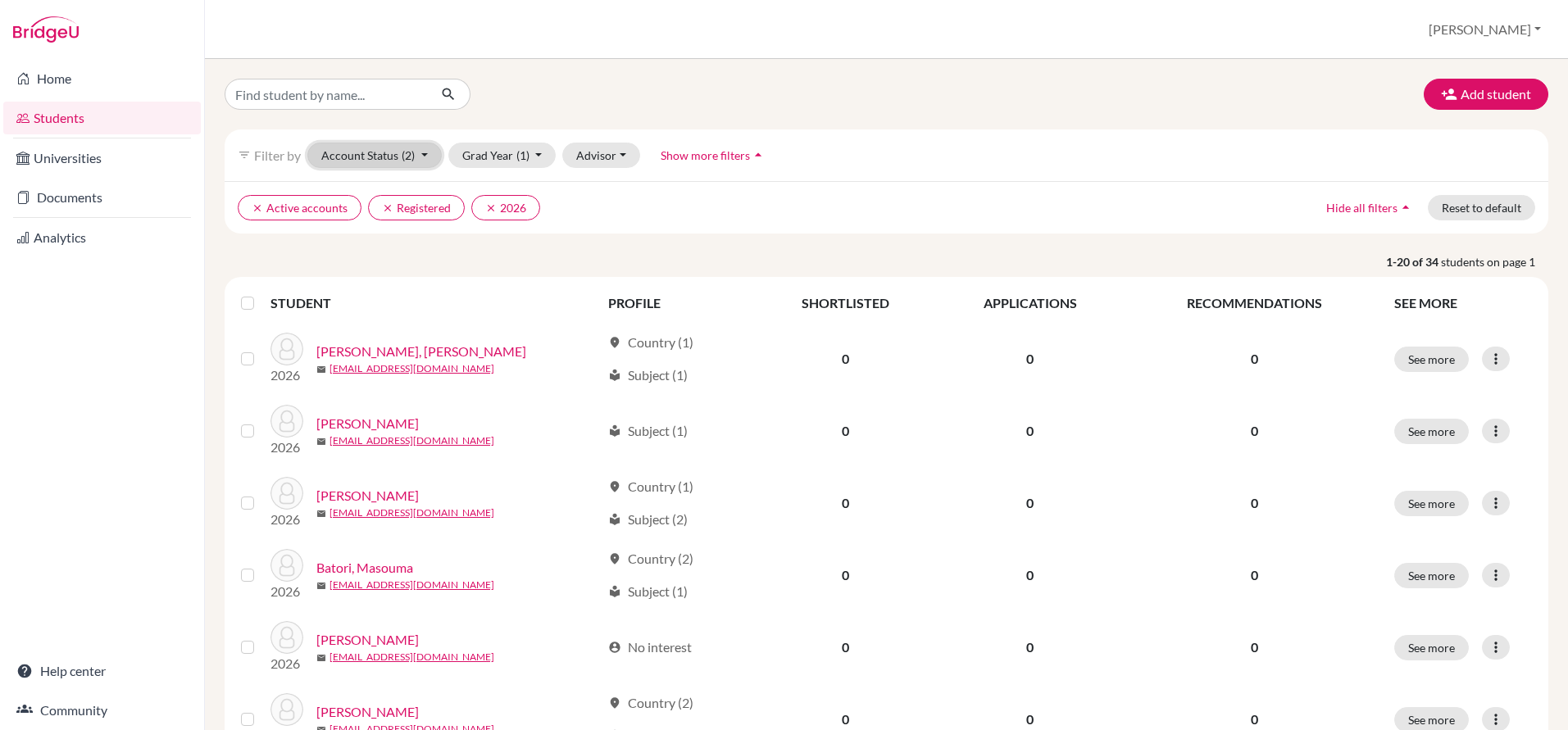
click at [346, 162] on button "Account Status (2)" at bounding box center [374, 154] width 134 height 25
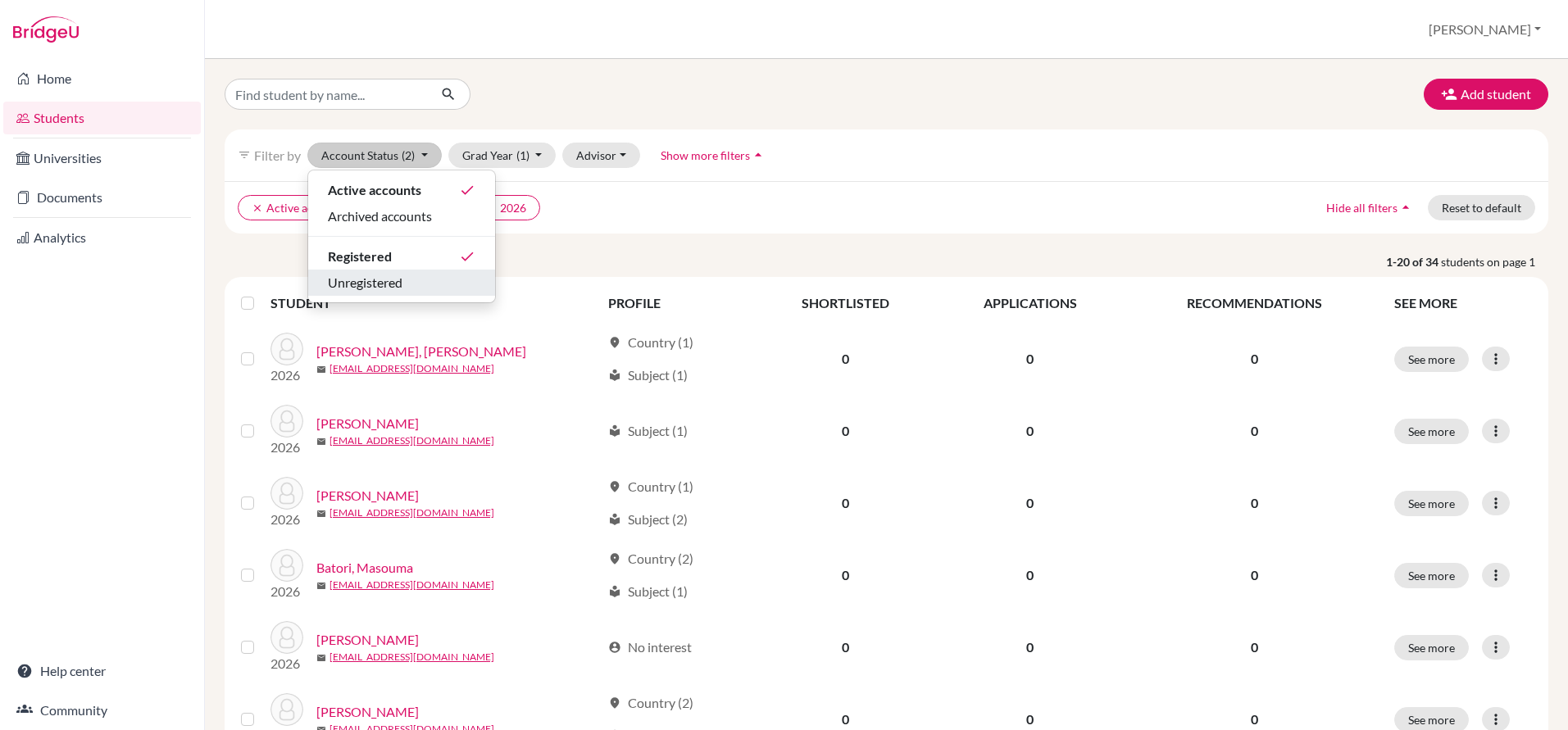
click at [341, 281] on span "Unregistered" at bounding box center [365, 283] width 74 height 20
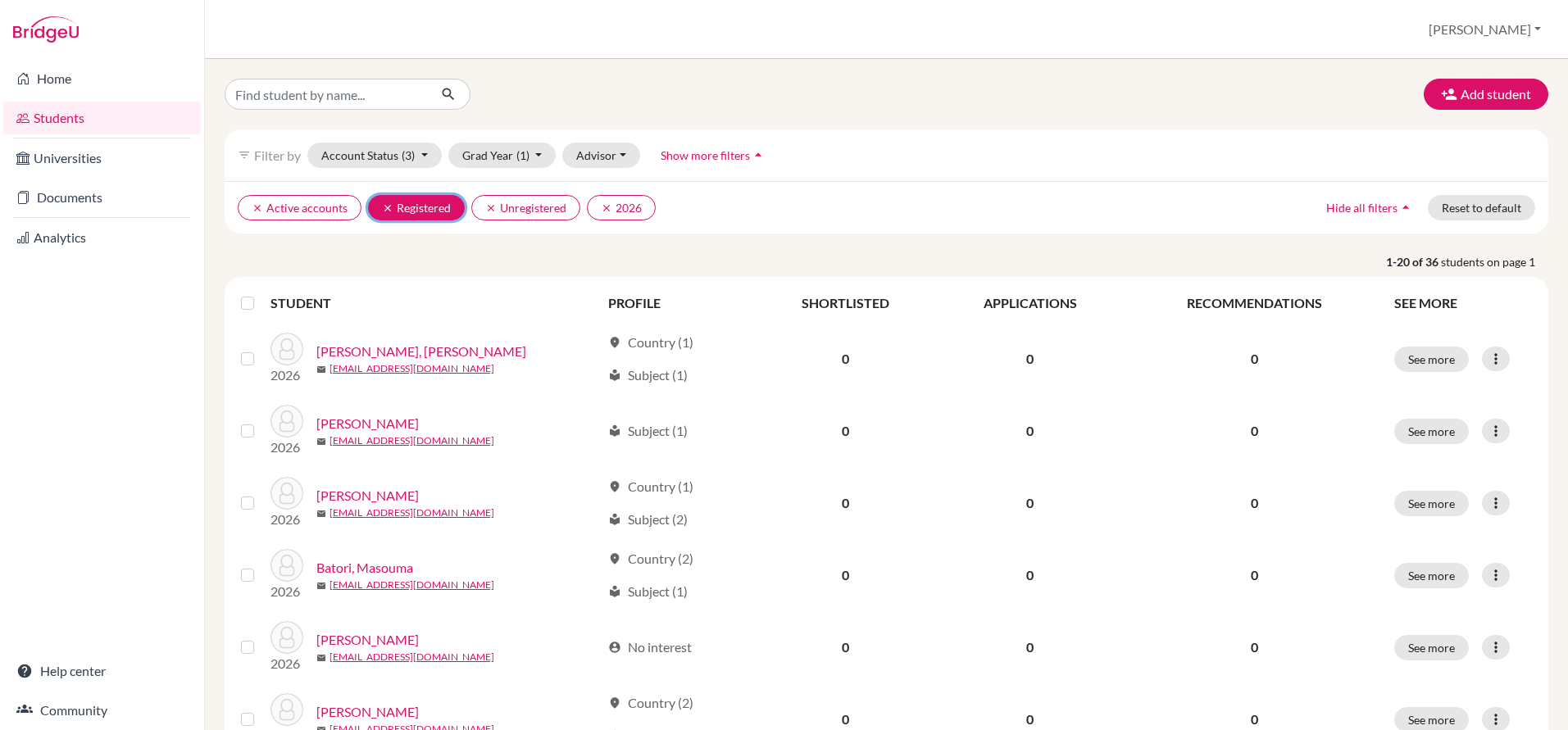
click at [386, 202] on icon "clear" at bounding box center [387, 208] width 11 height 11
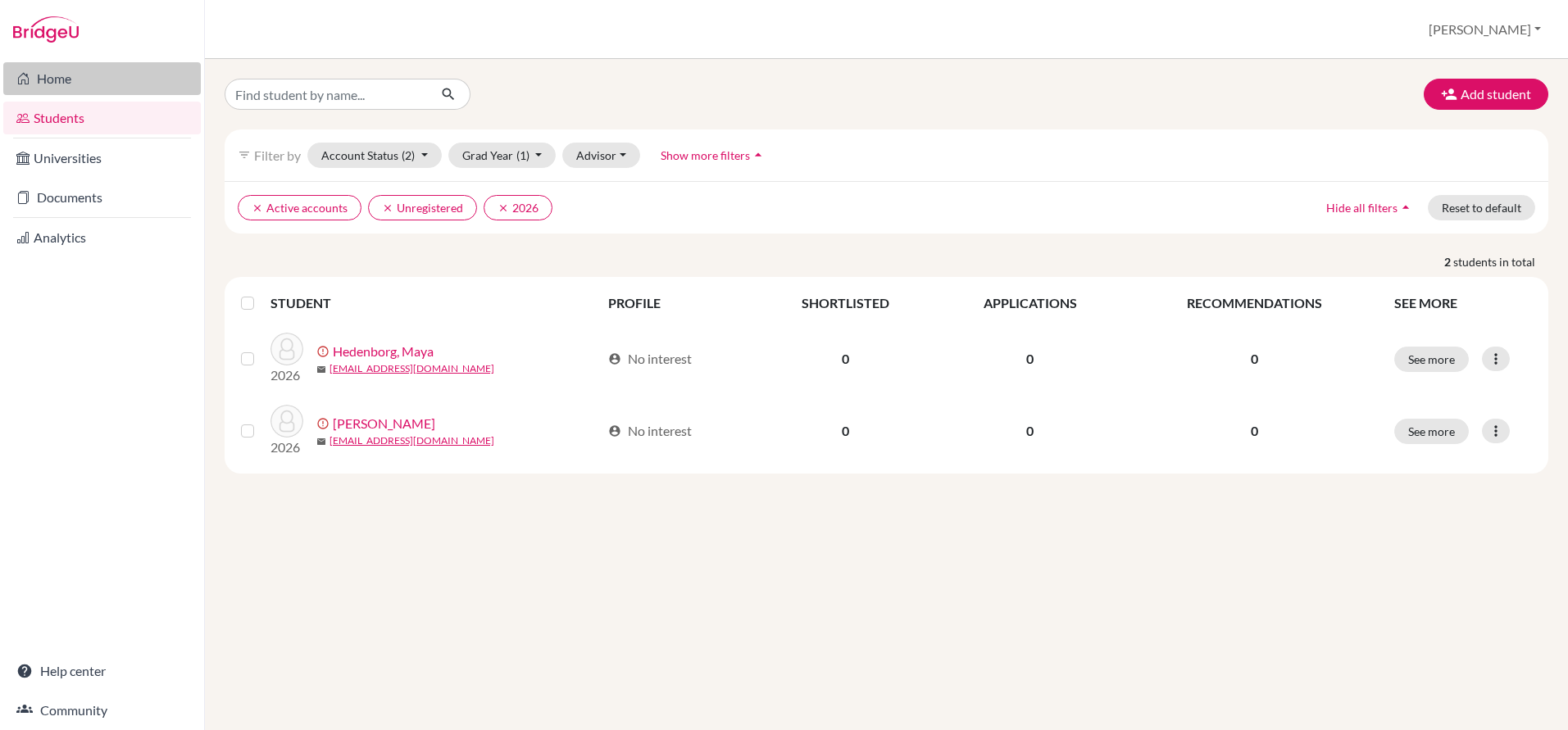
click at [54, 79] on link "Home" at bounding box center [102, 78] width 197 height 33
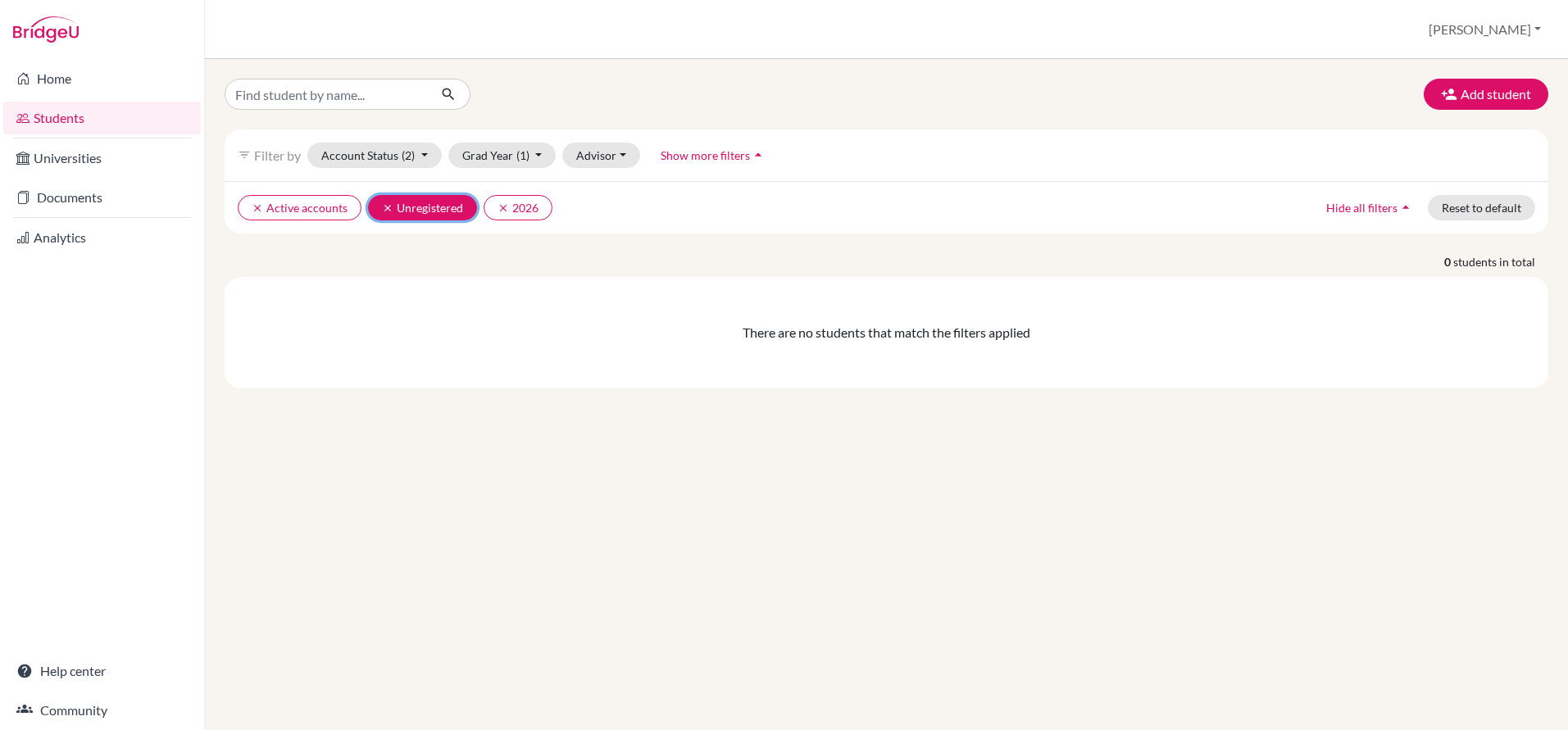
click at [385, 204] on icon "clear" at bounding box center [387, 208] width 11 height 11
click at [257, 203] on icon "clear" at bounding box center [257, 208] width 11 height 11
click at [255, 206] on icon "clear" at bounding box center [257, 208] width 11 height 11
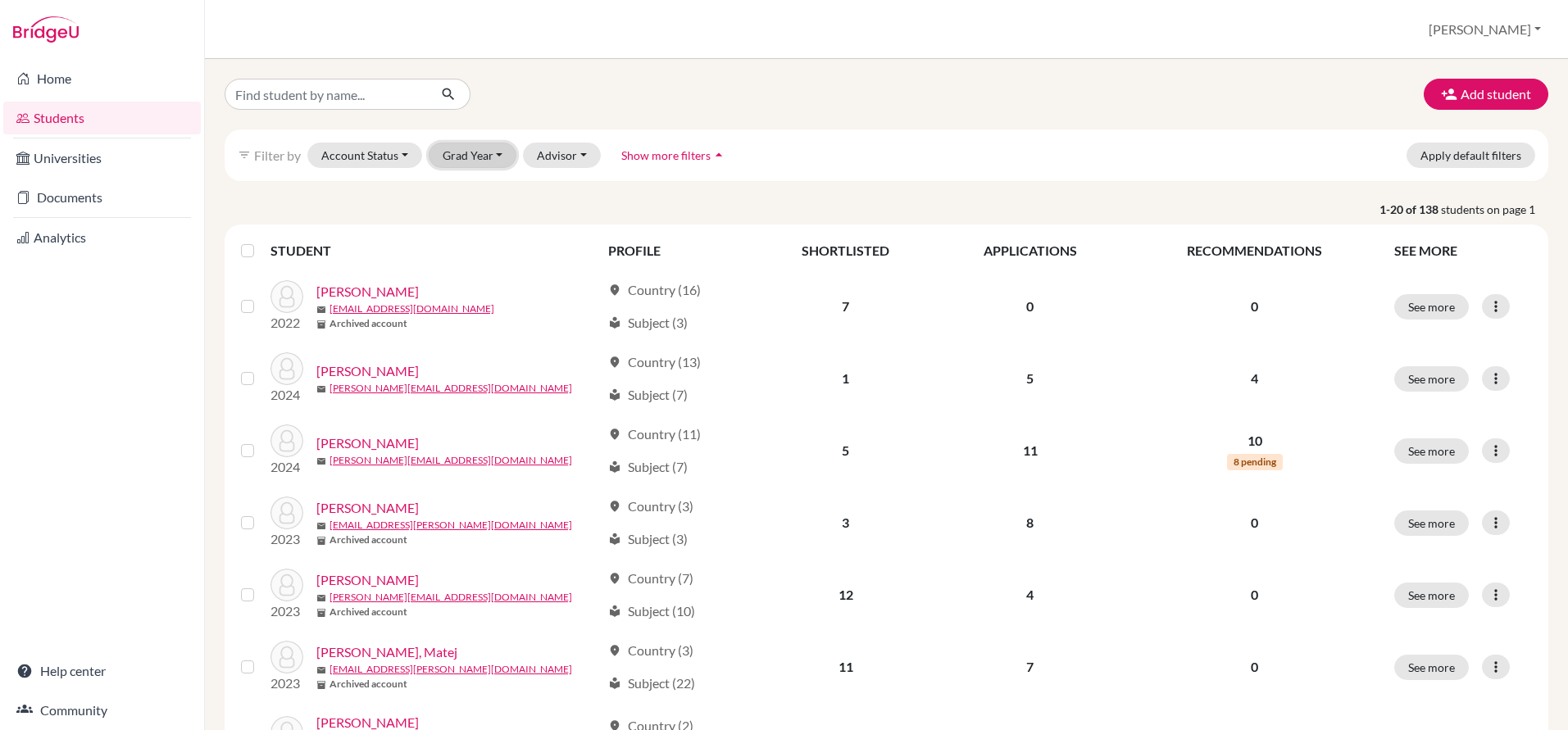
click at [490, 153] on button "Grad Year" at bounding box center [472, 154] width 88 height 25
click at [1503, 25] on button "[PERSON_NAME]" at bounding box center [1485, 30] width 127 height 31
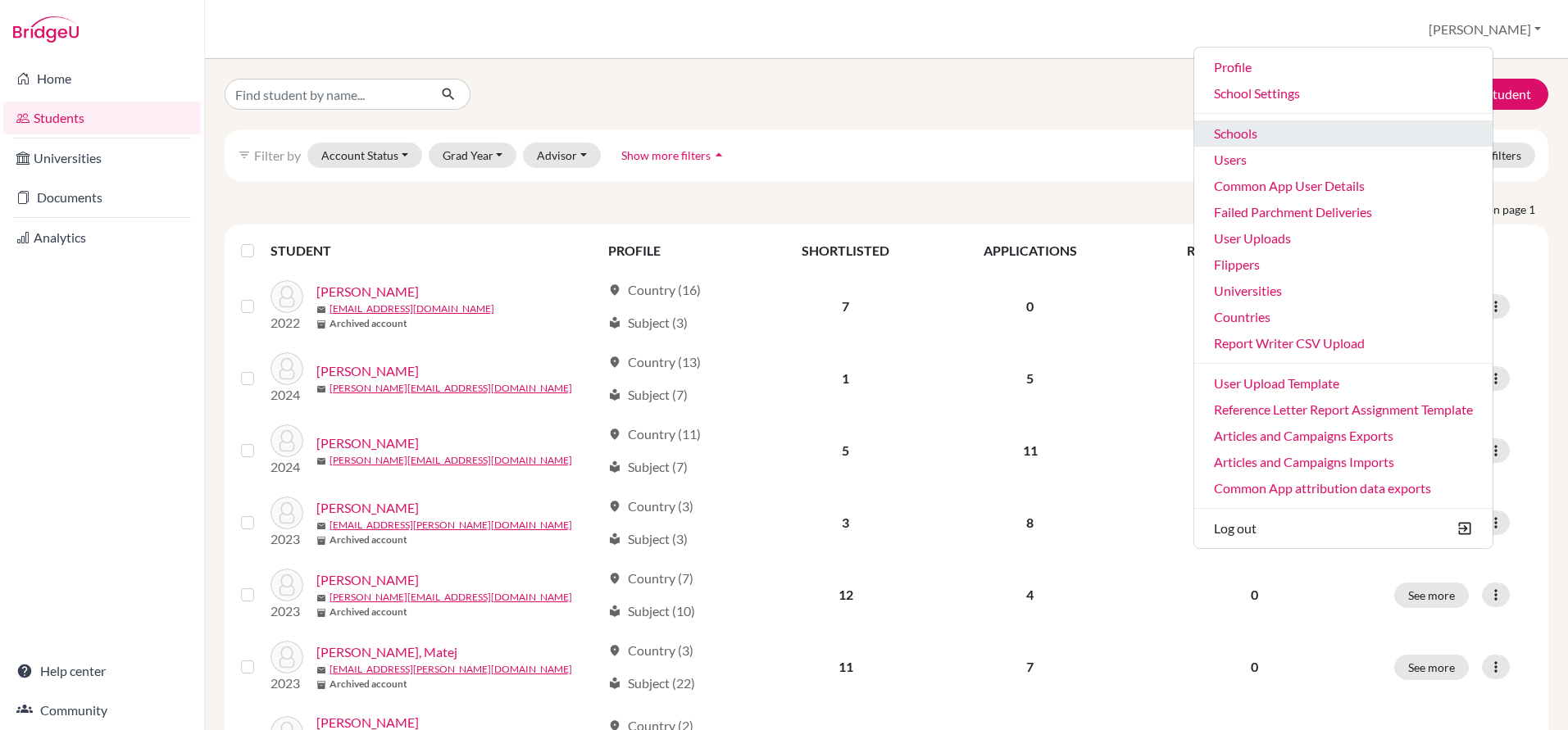
click at [1313, 132] on link "Schools" at bounding box center [1344, 133] width 298 height 26
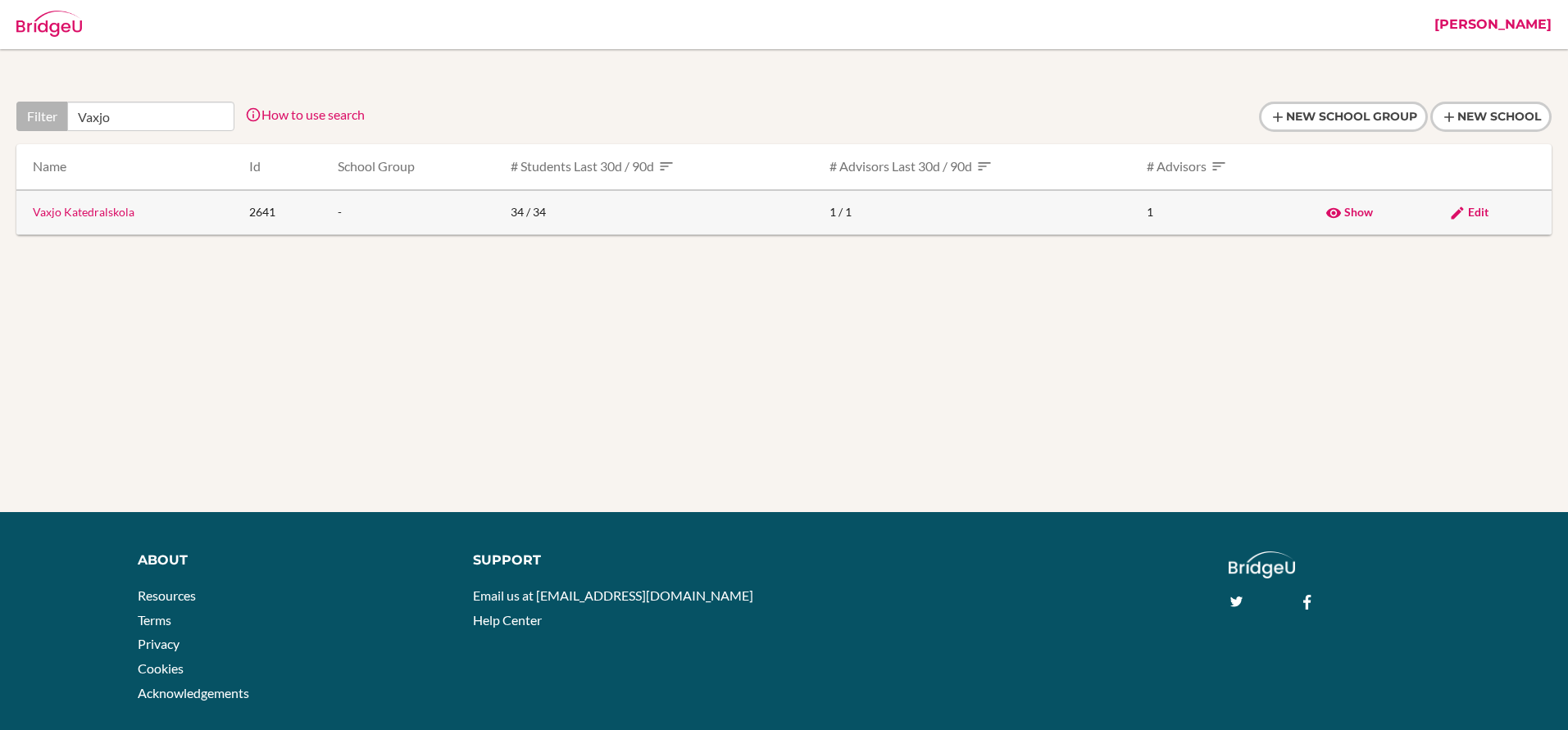
type input "Vaxjo"
click at [74, 212] on link "Vaxjo Katedralskola" at bounding box center [84, 212] width 101 height 14
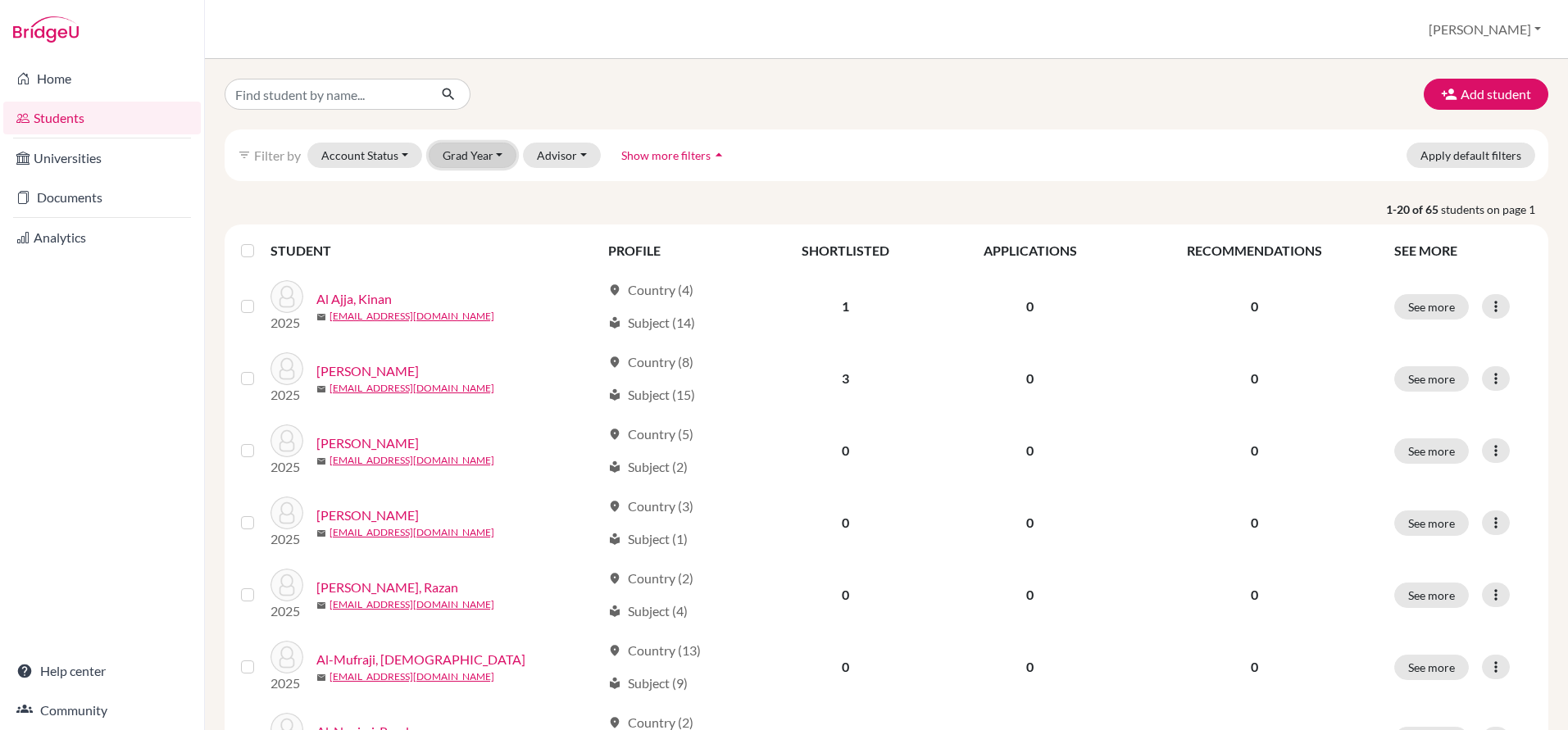
click at [467, 163] on button "Grad Year" at bounding box center [472, 154] width 88 height 25
click at [463, 183] on span "2026" at bounding box center [464, 190] width 30 height 20
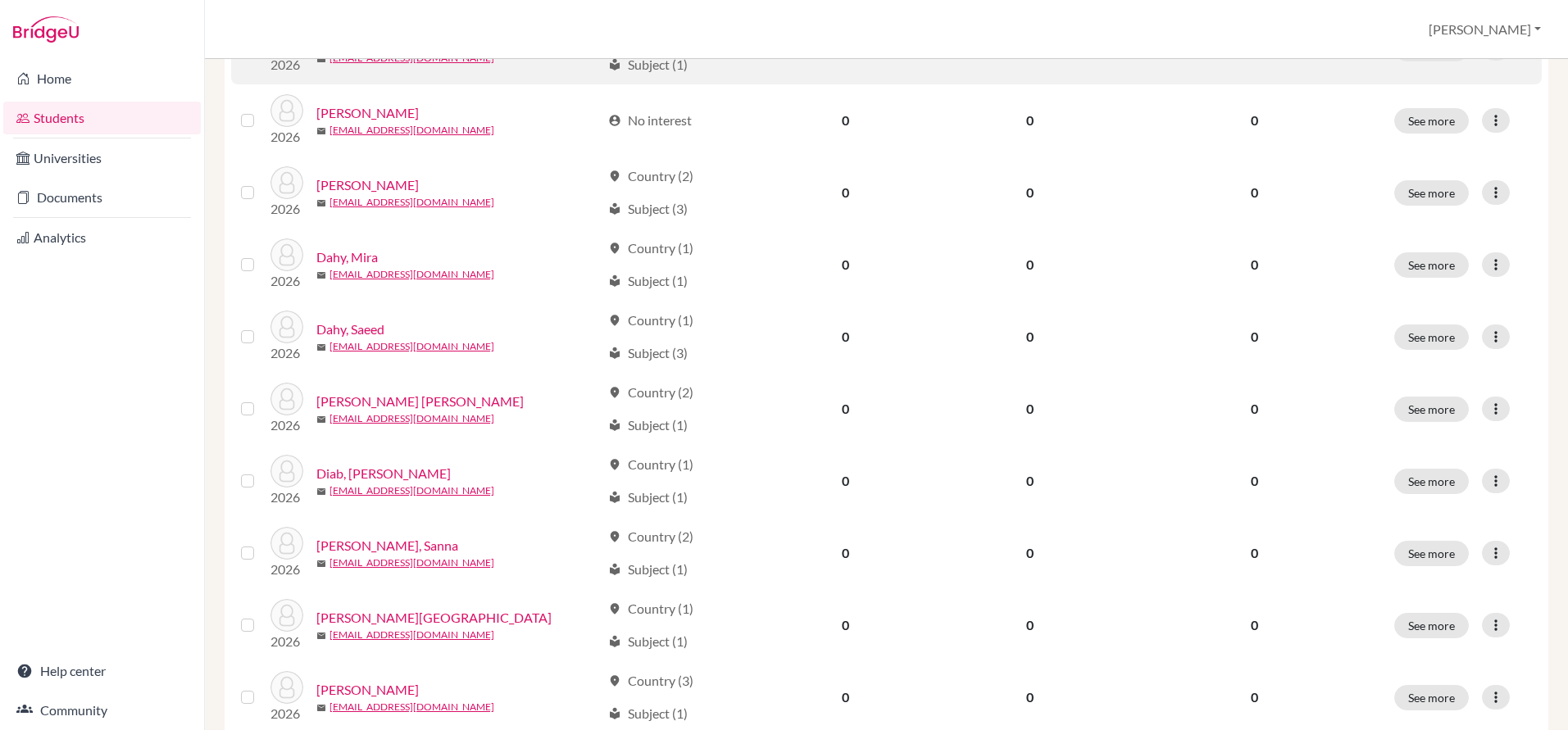
scroll to position [530, 0]
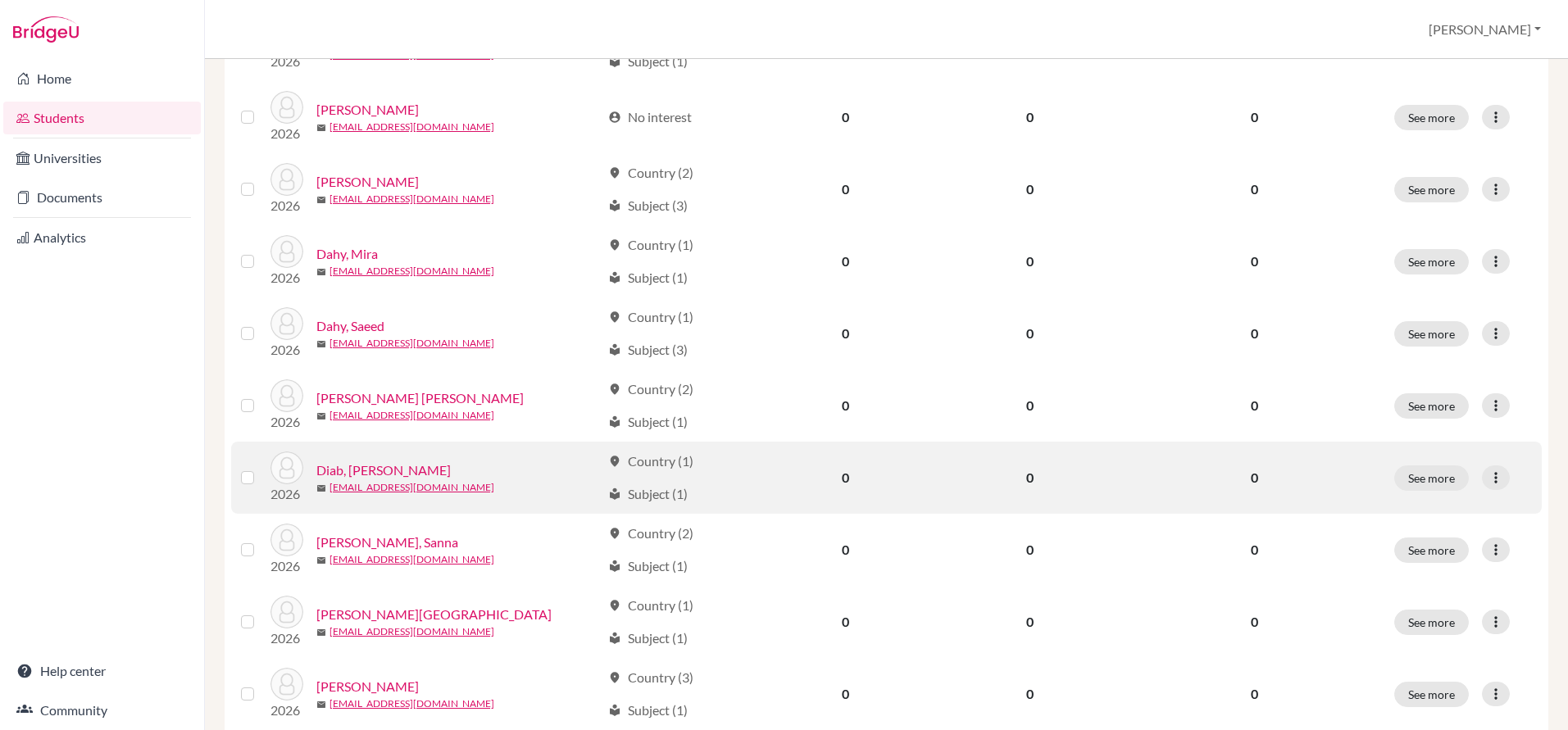
click at [366, 468] on link "Diab, [PERSON_NAME]" at bounding box center [384, 470] width 134 height 20
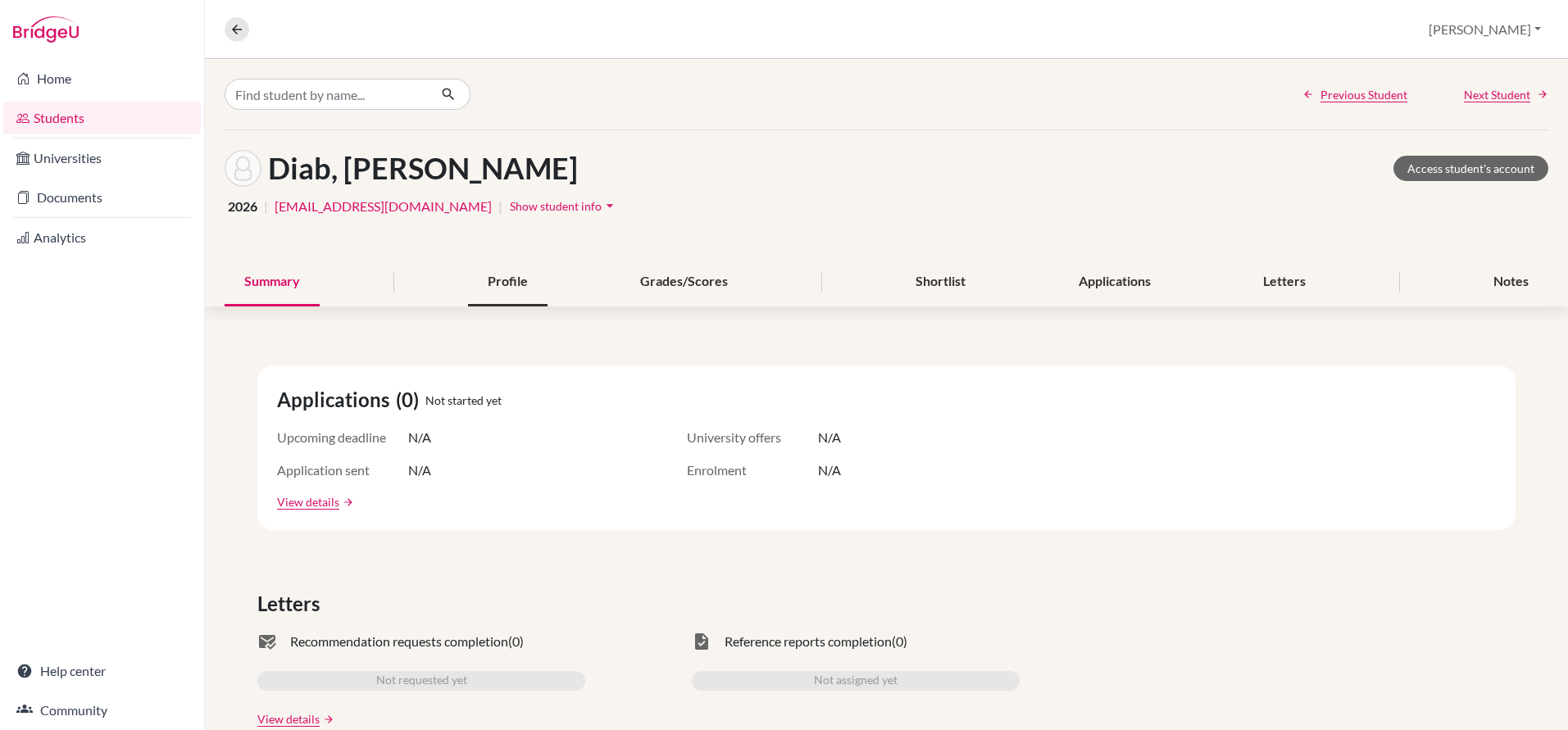
click at [508, 270] on div "Profile" at bounding box center [507, 282] width 79 height 48
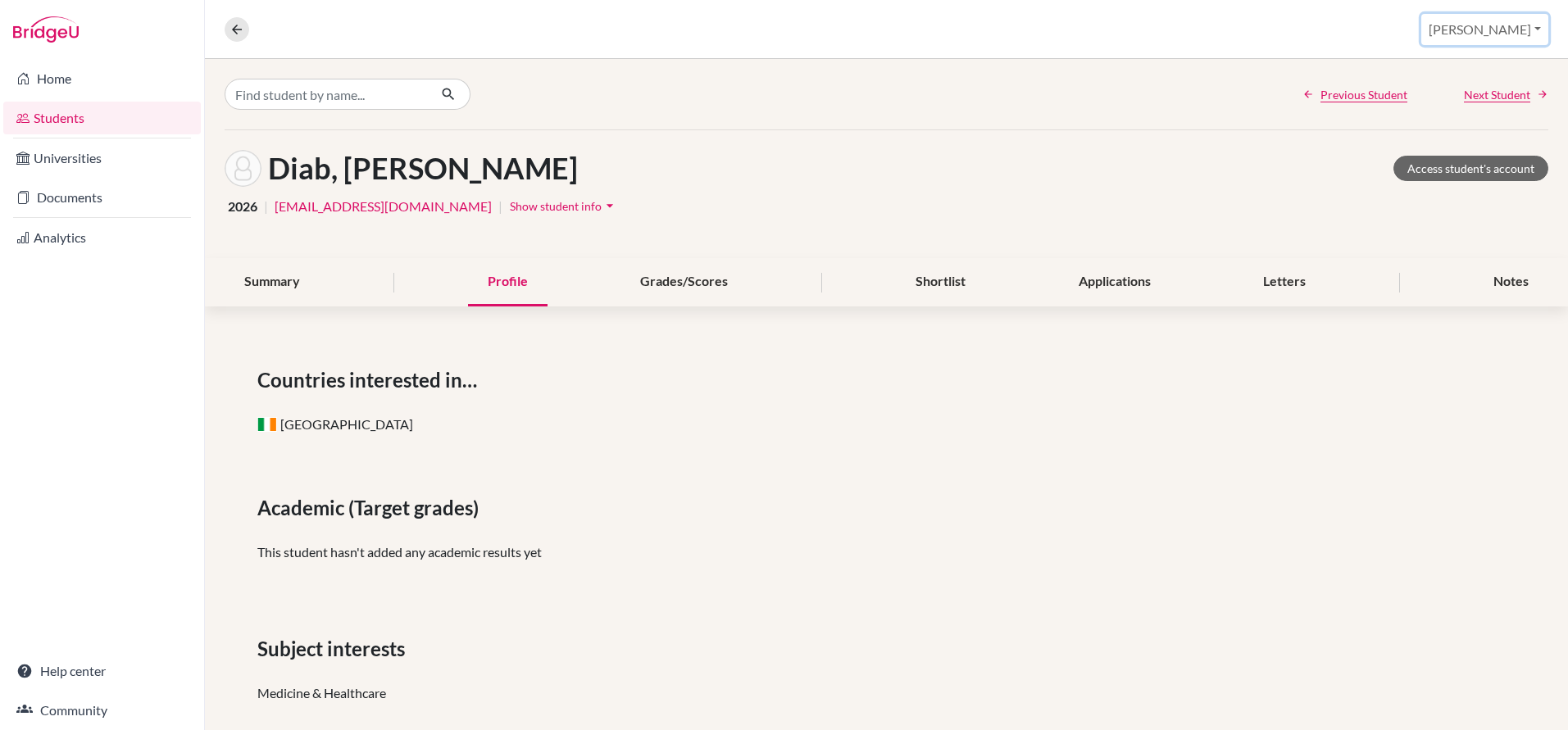
click at [1505, 25] on button "[PERSON_NAME]" at bounding box center [1485, 30] width 127 height 31
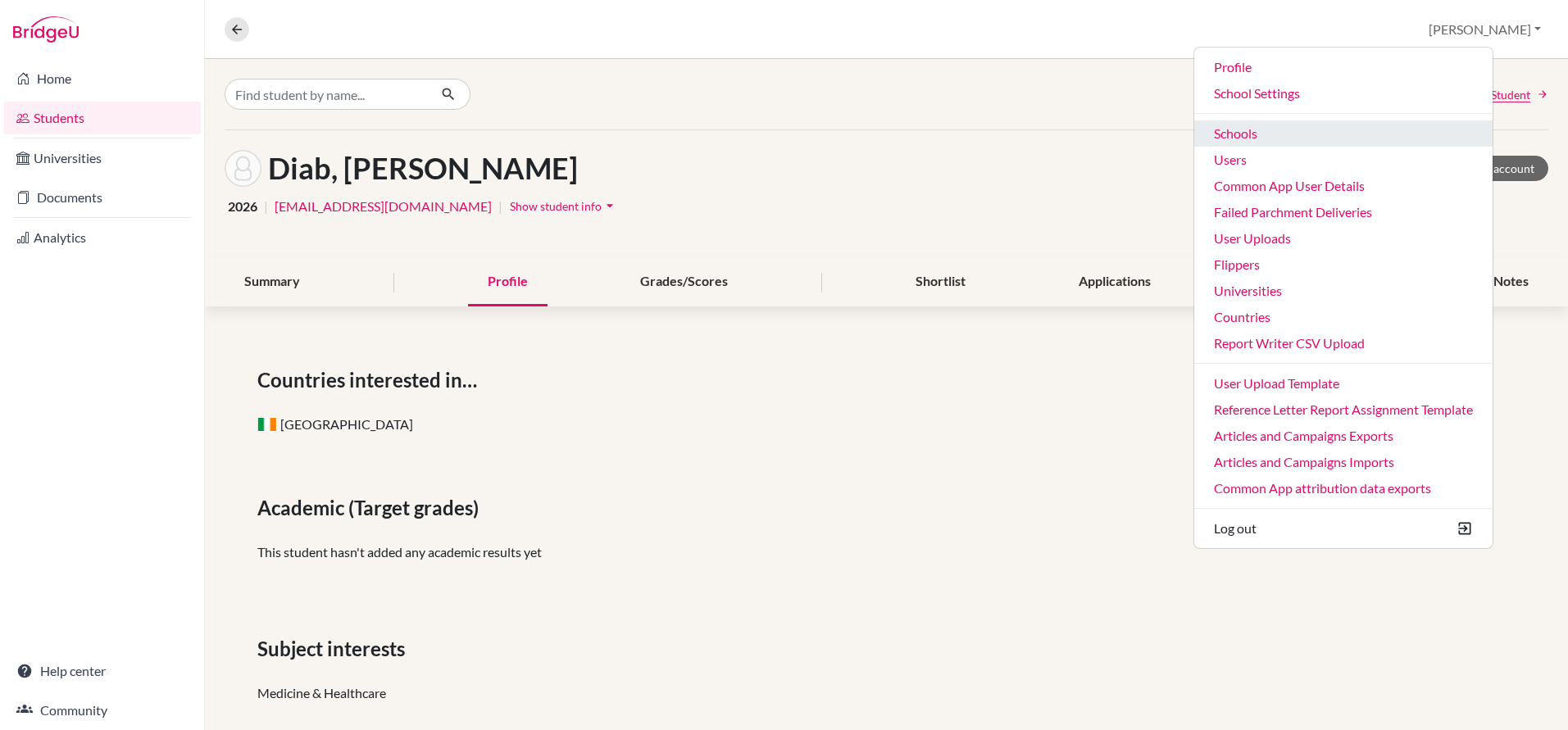
click at [1354, 132] on link "Schools" at bounding box center [1344, 133] width 298 height 26
